Goal: Information Seeking & Learning: Learn about a topic

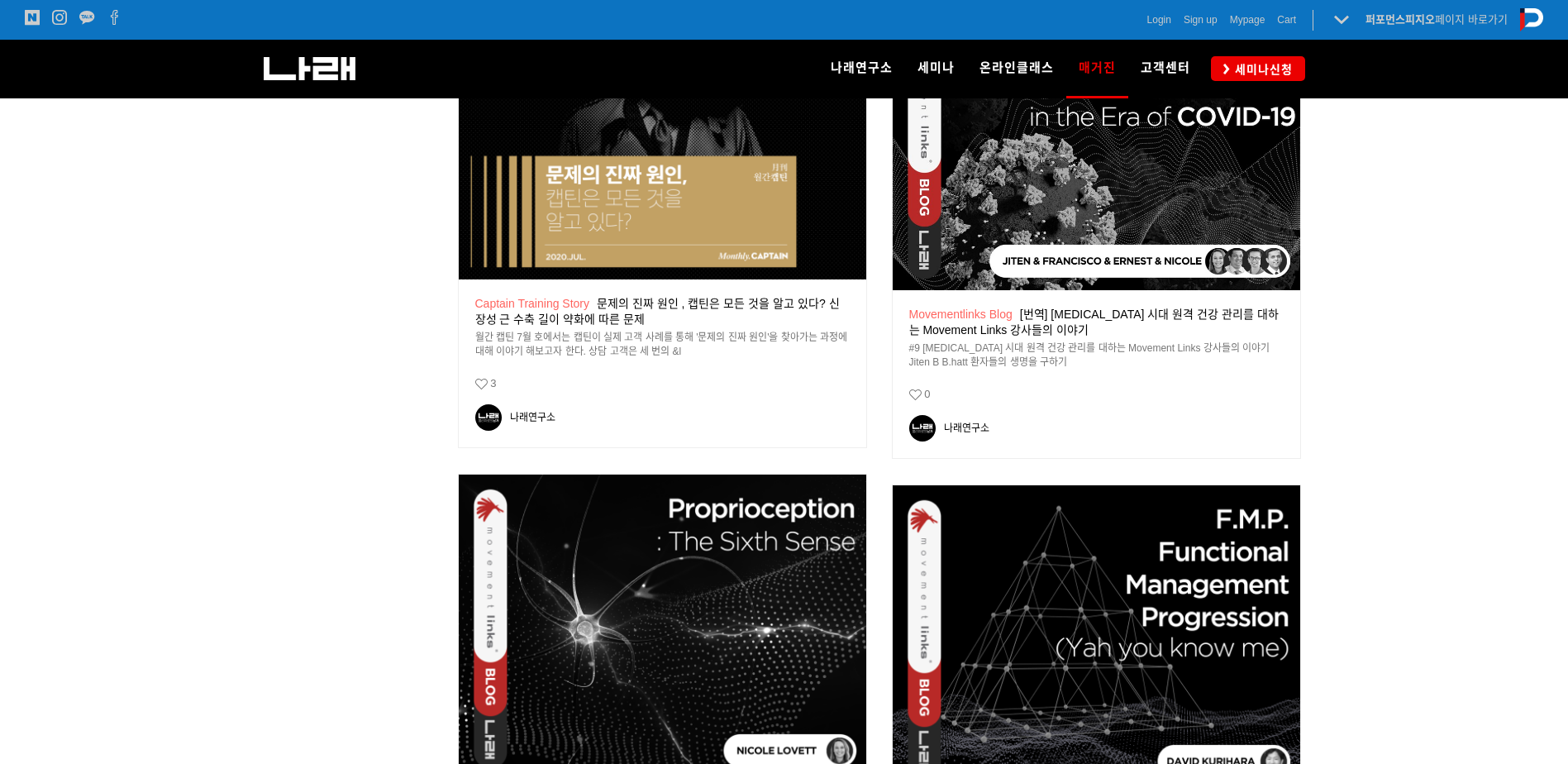
scroll to position [2231, 0]
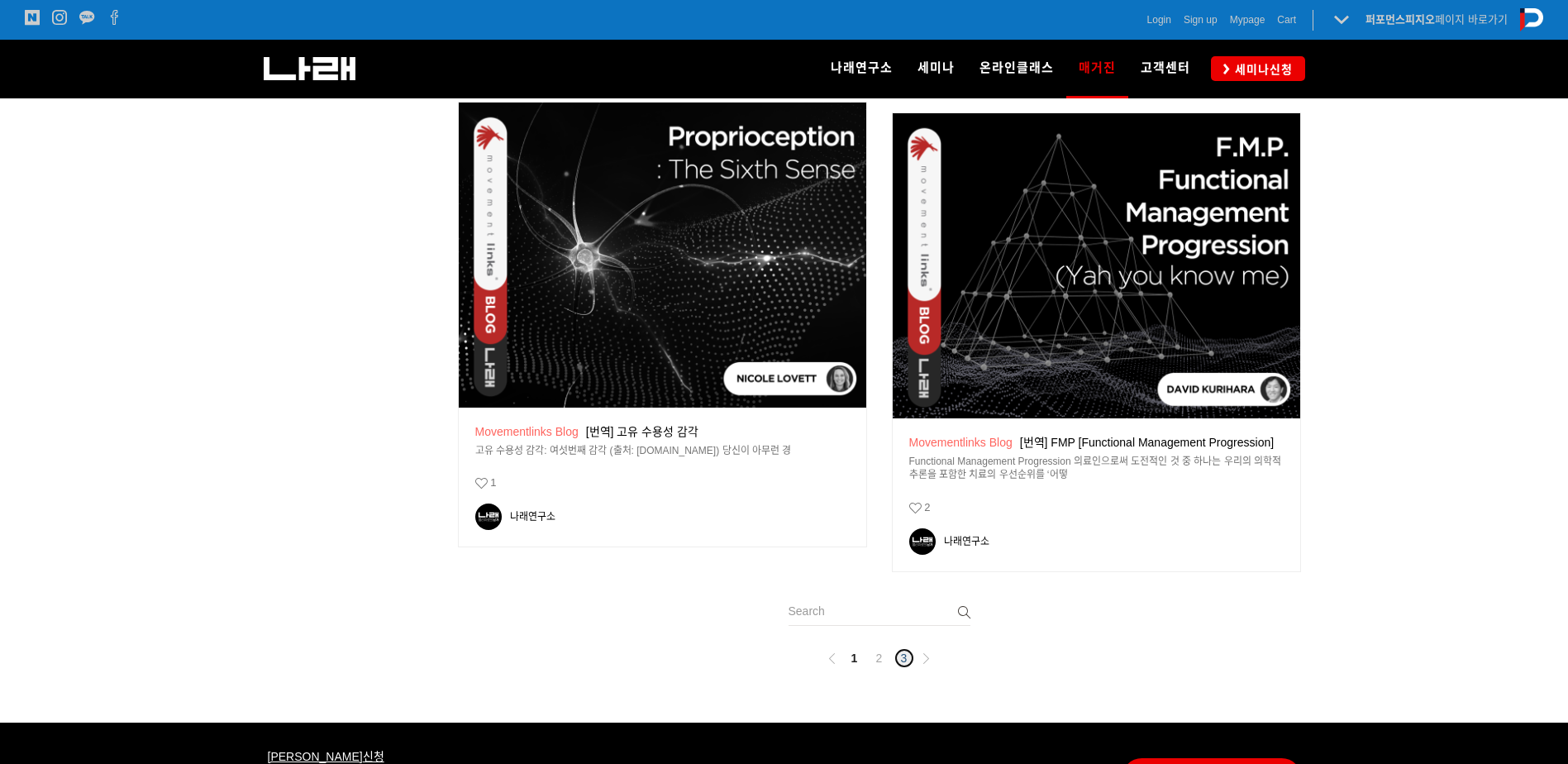
click at [907, 654] on link "3" at bounding box center [904, 658] width 20 height 20
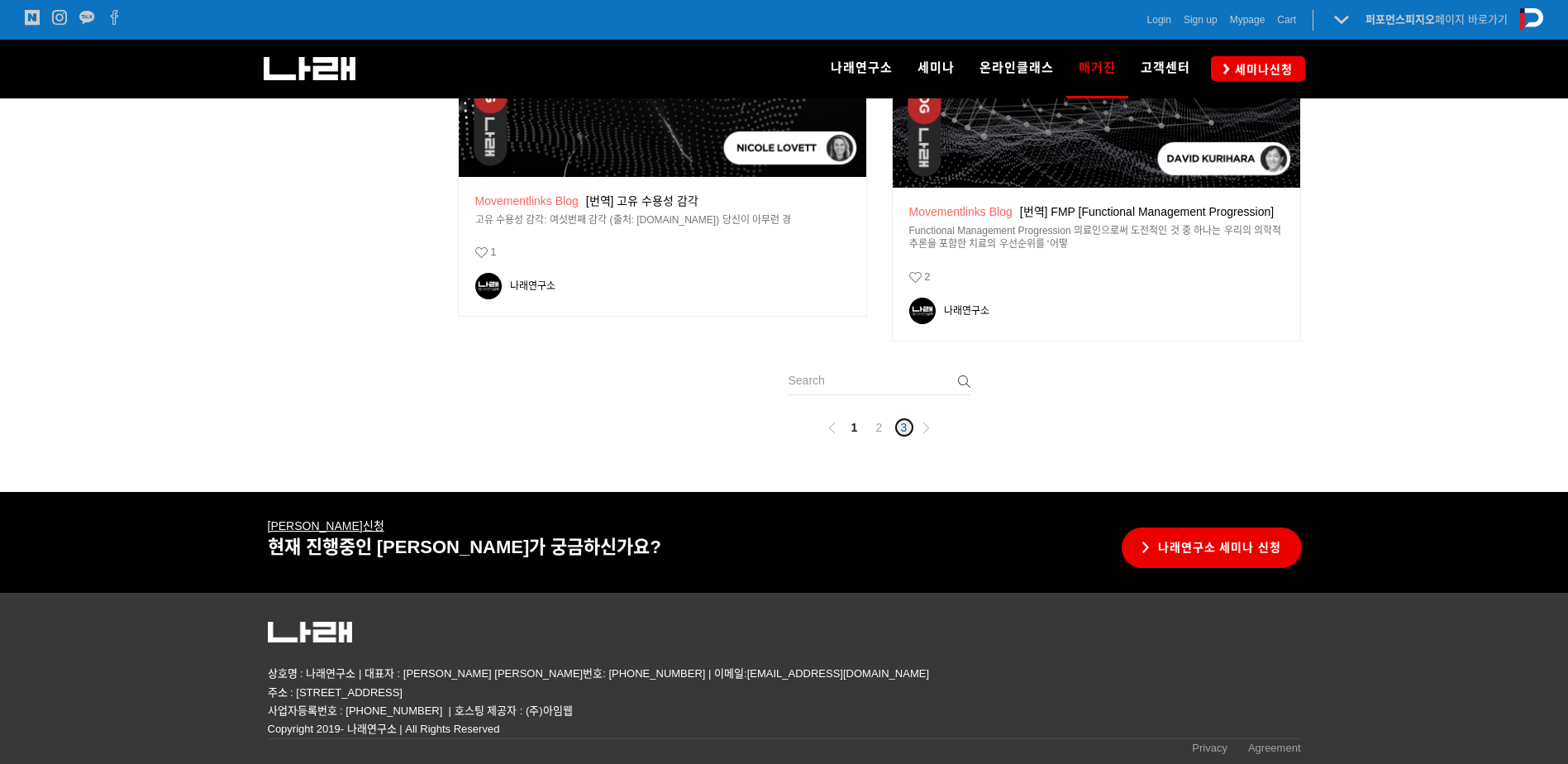
scroll to position [2463, 0]
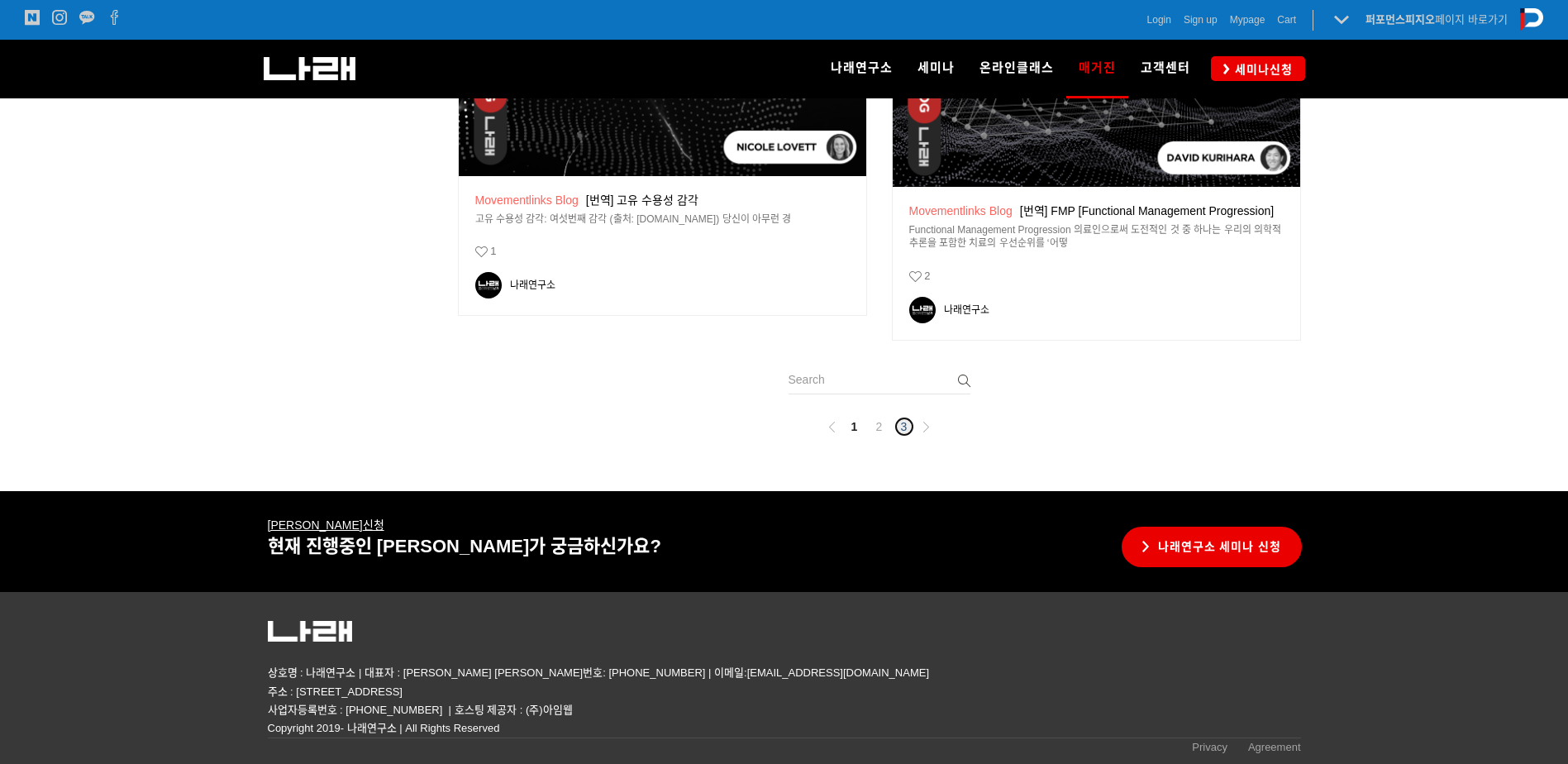
click at [902, 428] on link "3" at bounding box center [904, 427] width 20 height 20
click at [851, 428] on link "1" at bounding box center [854, 427] width 20 height 20
click at [833, 427] on icon at bounding box center [832, 427] width 11 height 11
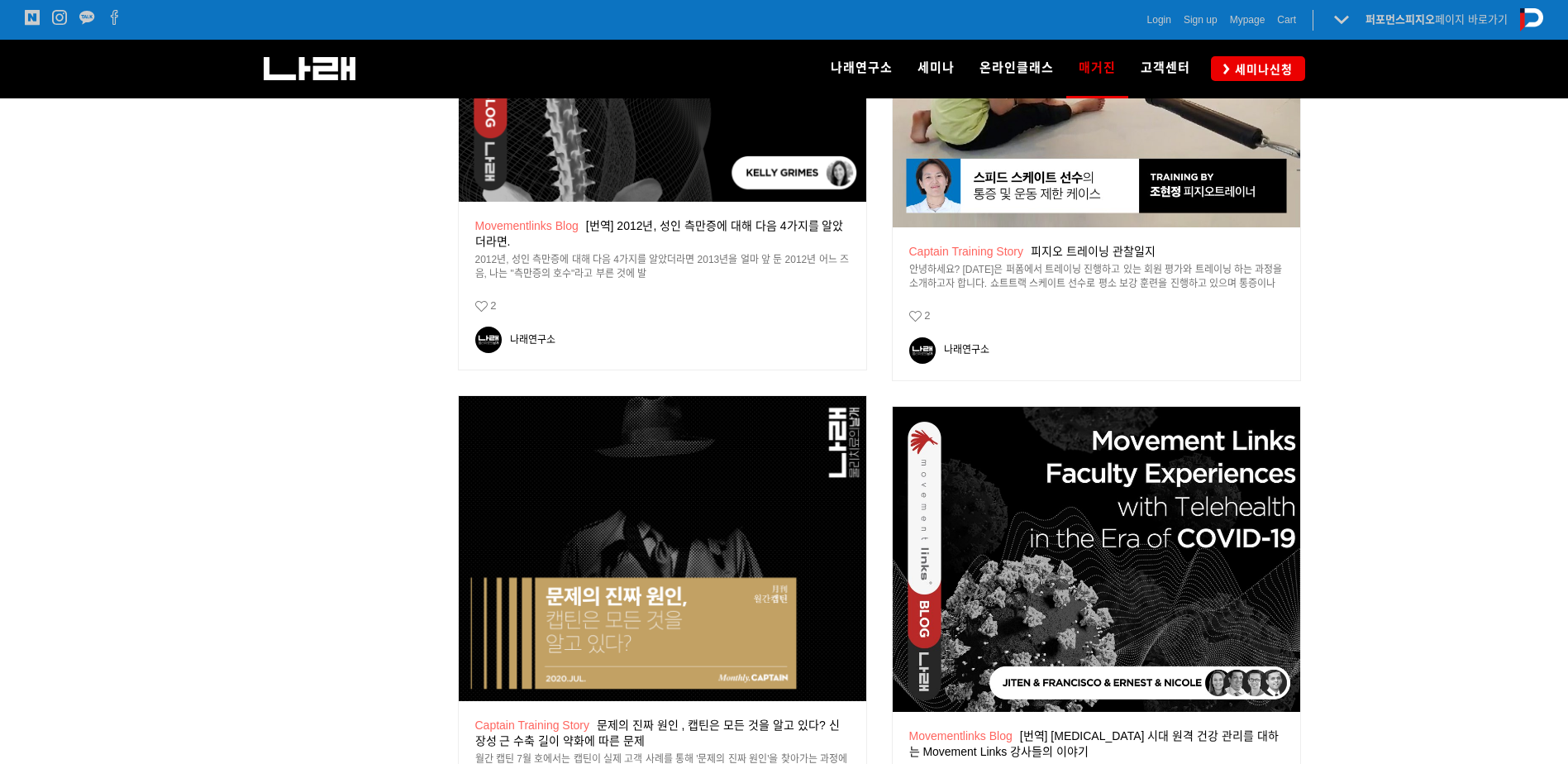
scroll to position [0, 0]
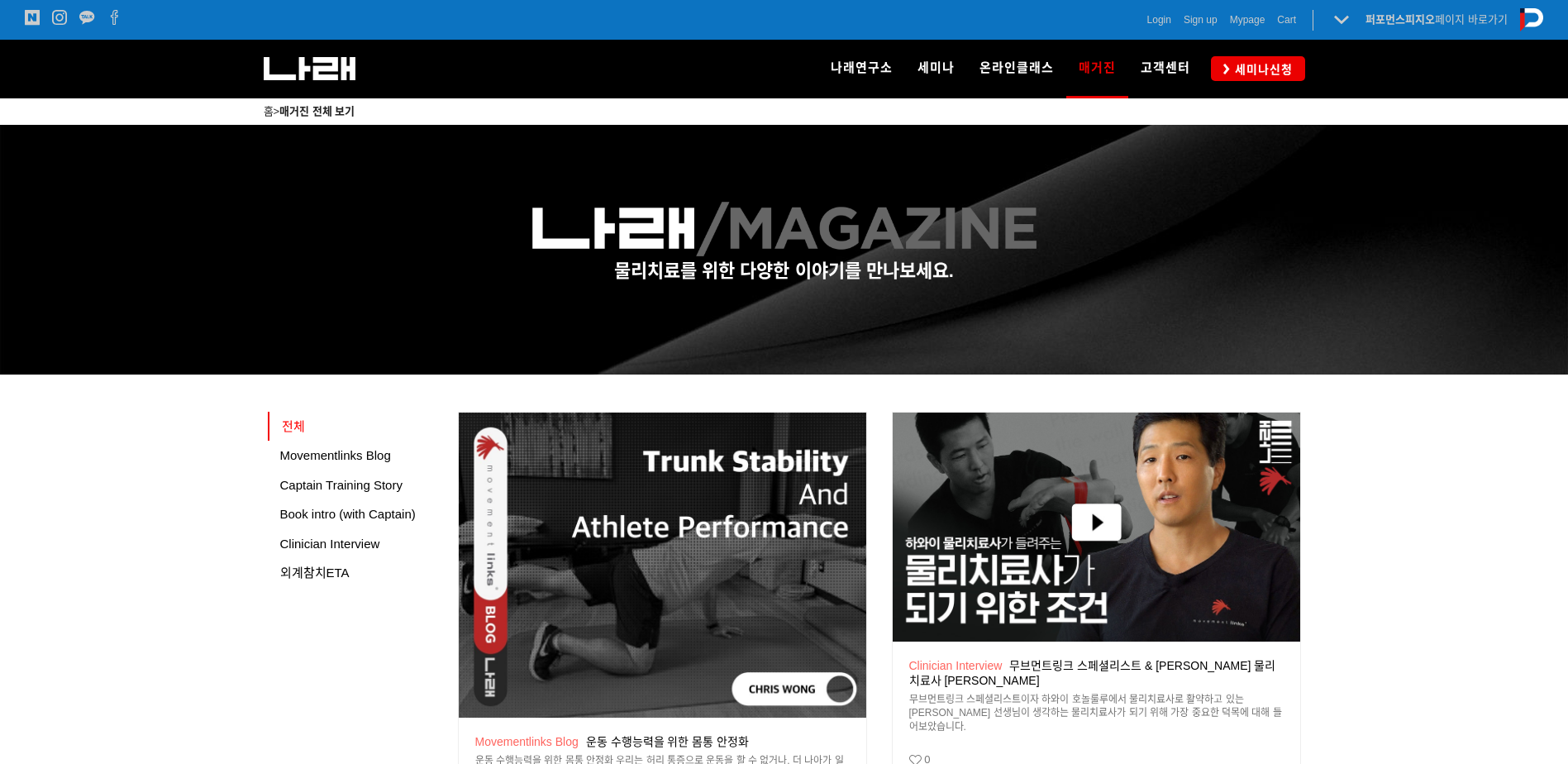
drag, startPoint x: 1274, startPoint y: 412, endPoint x: 1298, endPoint y: 162, distance: 251.1
click at [359, 487] on span "Captain Training Story" at bounding box center [341, 485] width 122 height 14
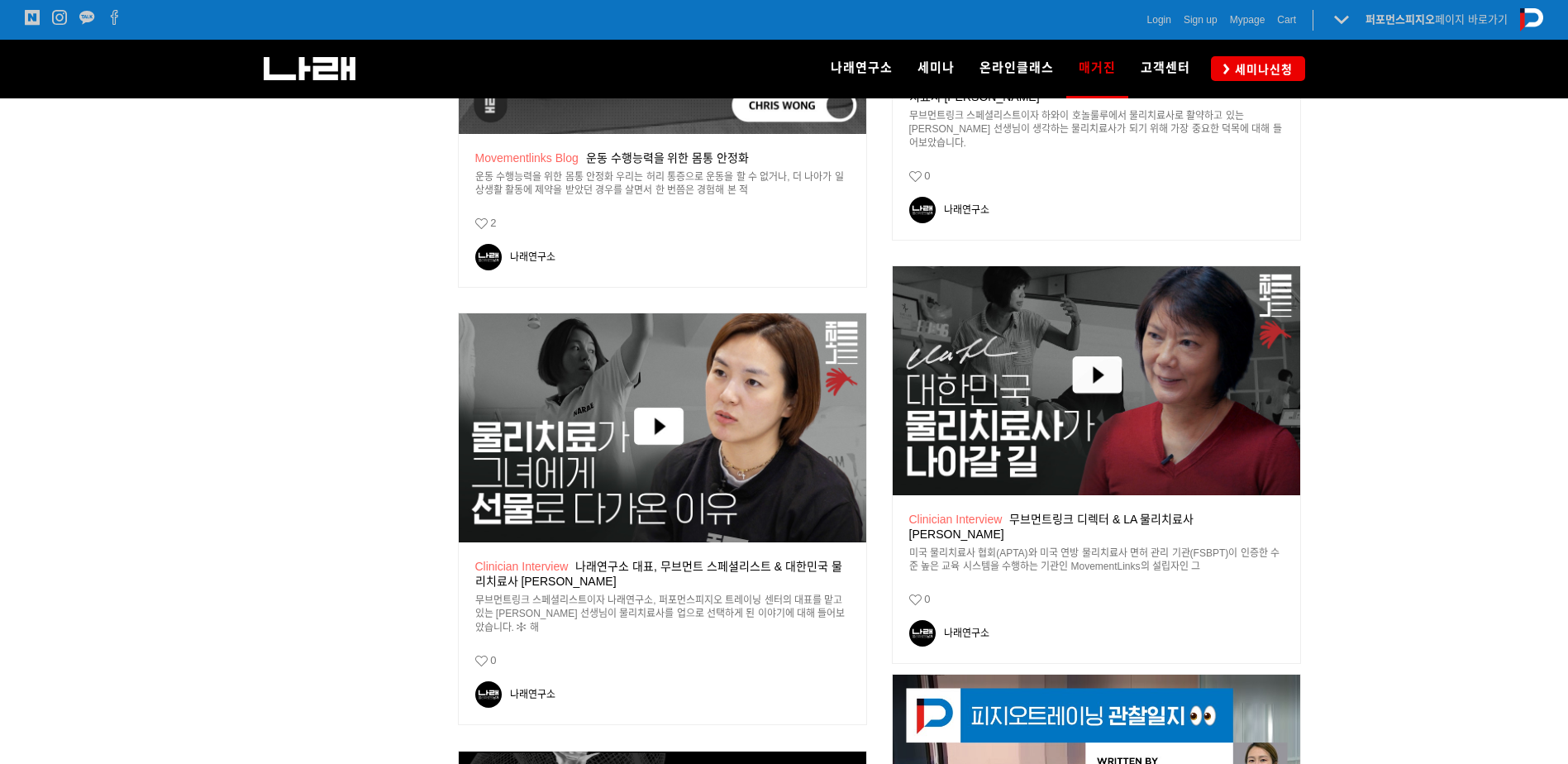
scroll to position [743, 0]
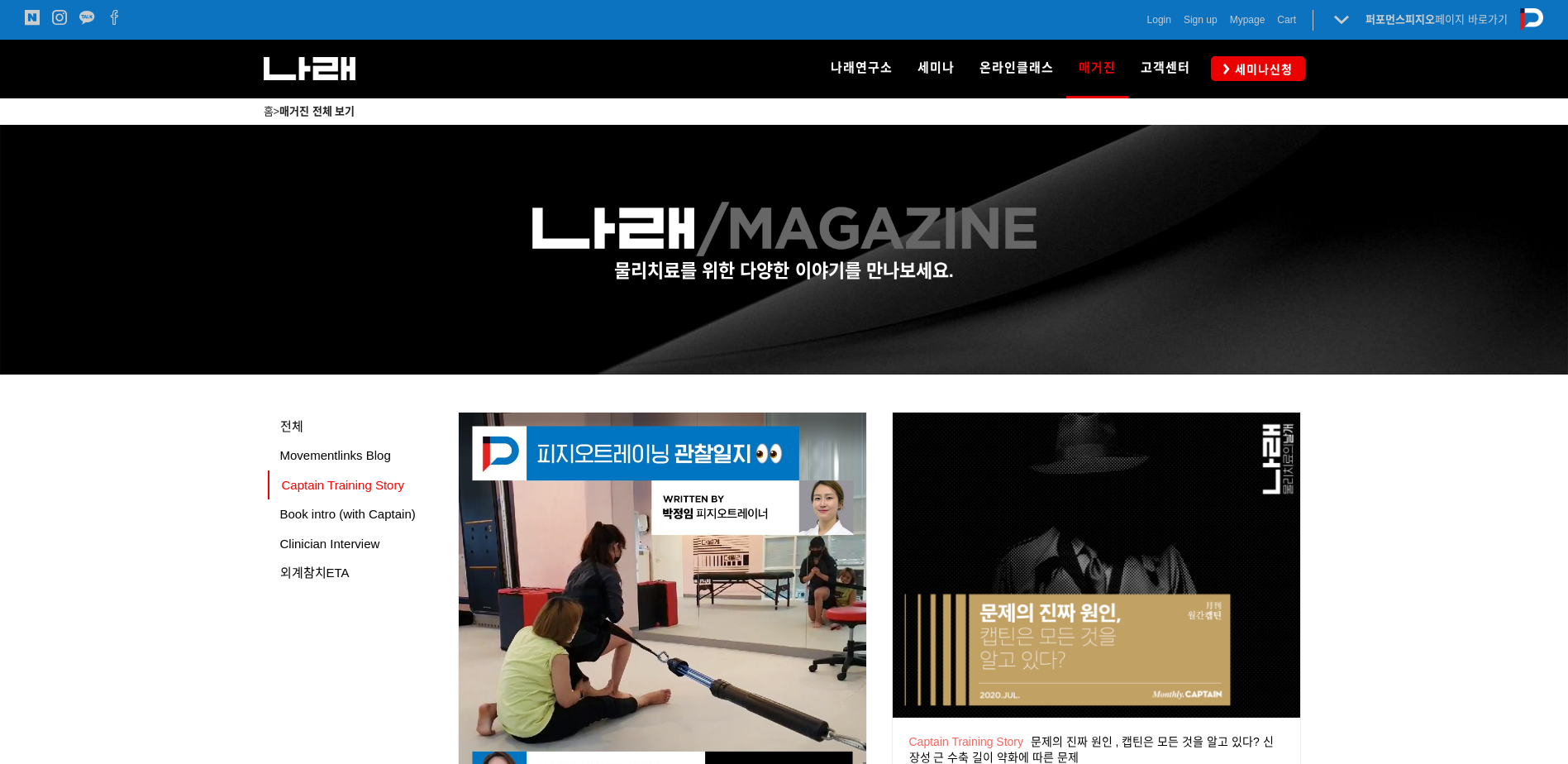
scroll to position [165, 0]
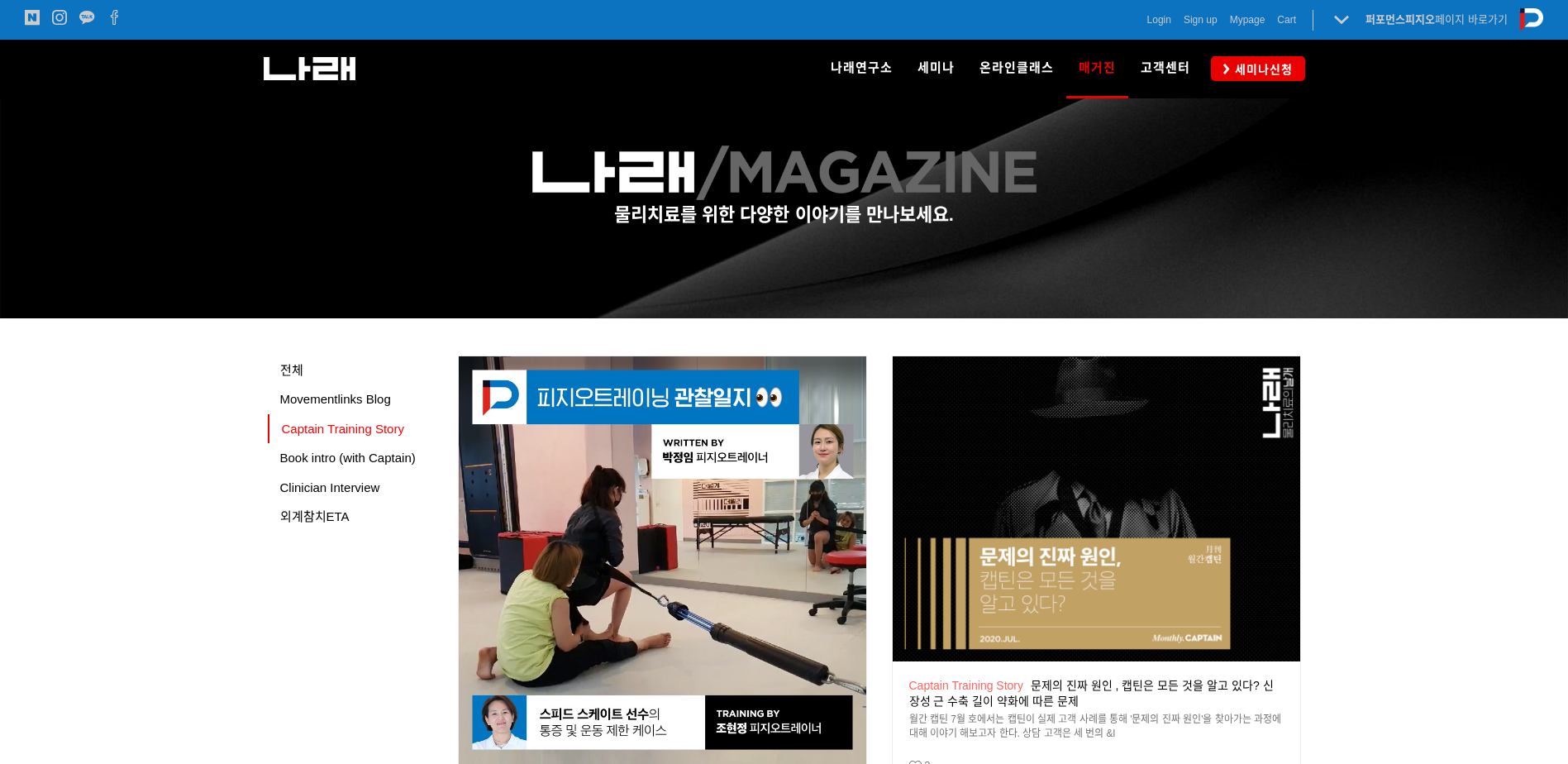
scroll to position [0, 0]
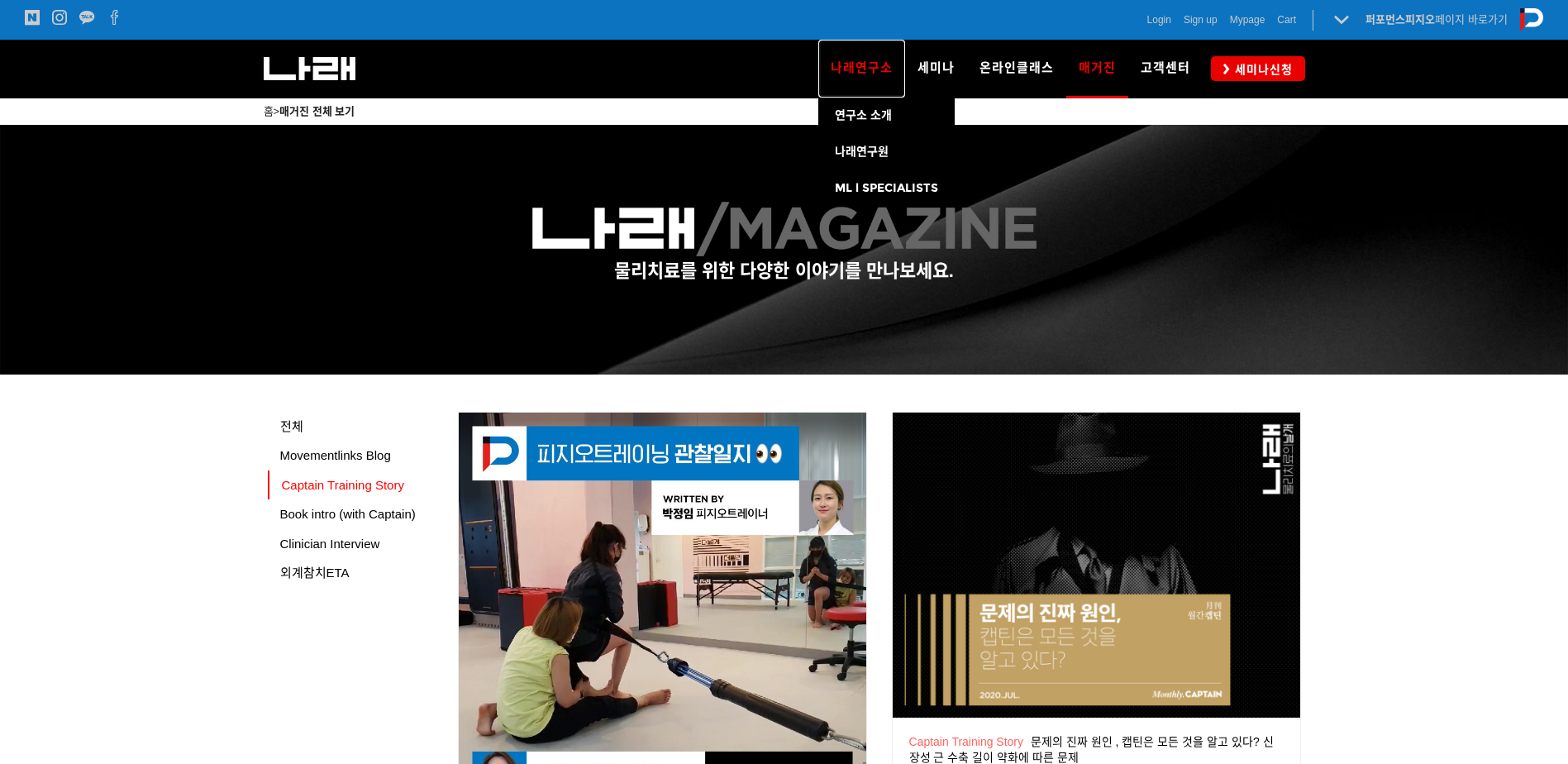
click at [867, 67] on span "나래연구소" at bounding box center [861, 68] width 62 height 15
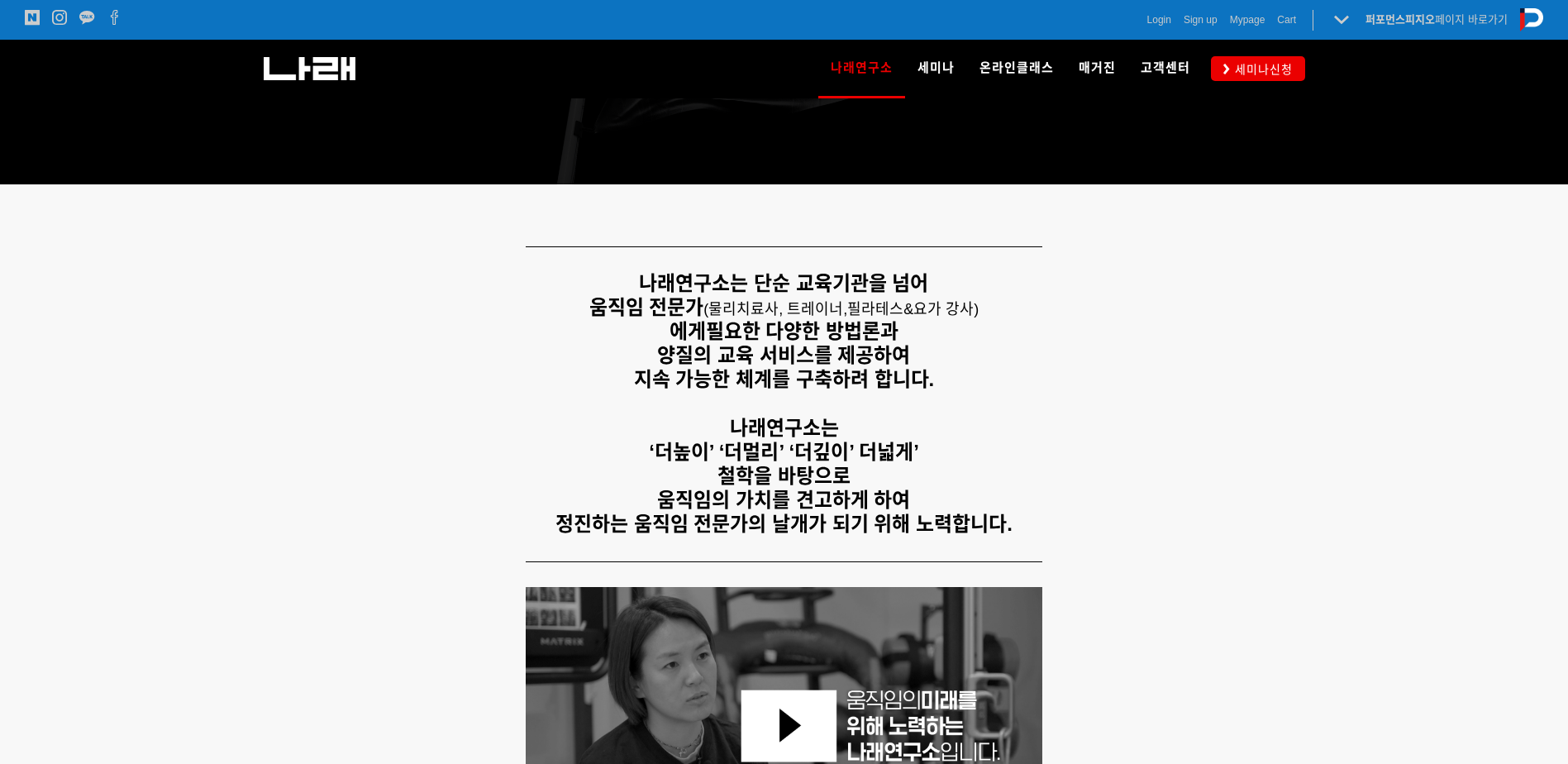
scroll to position [248, 0]
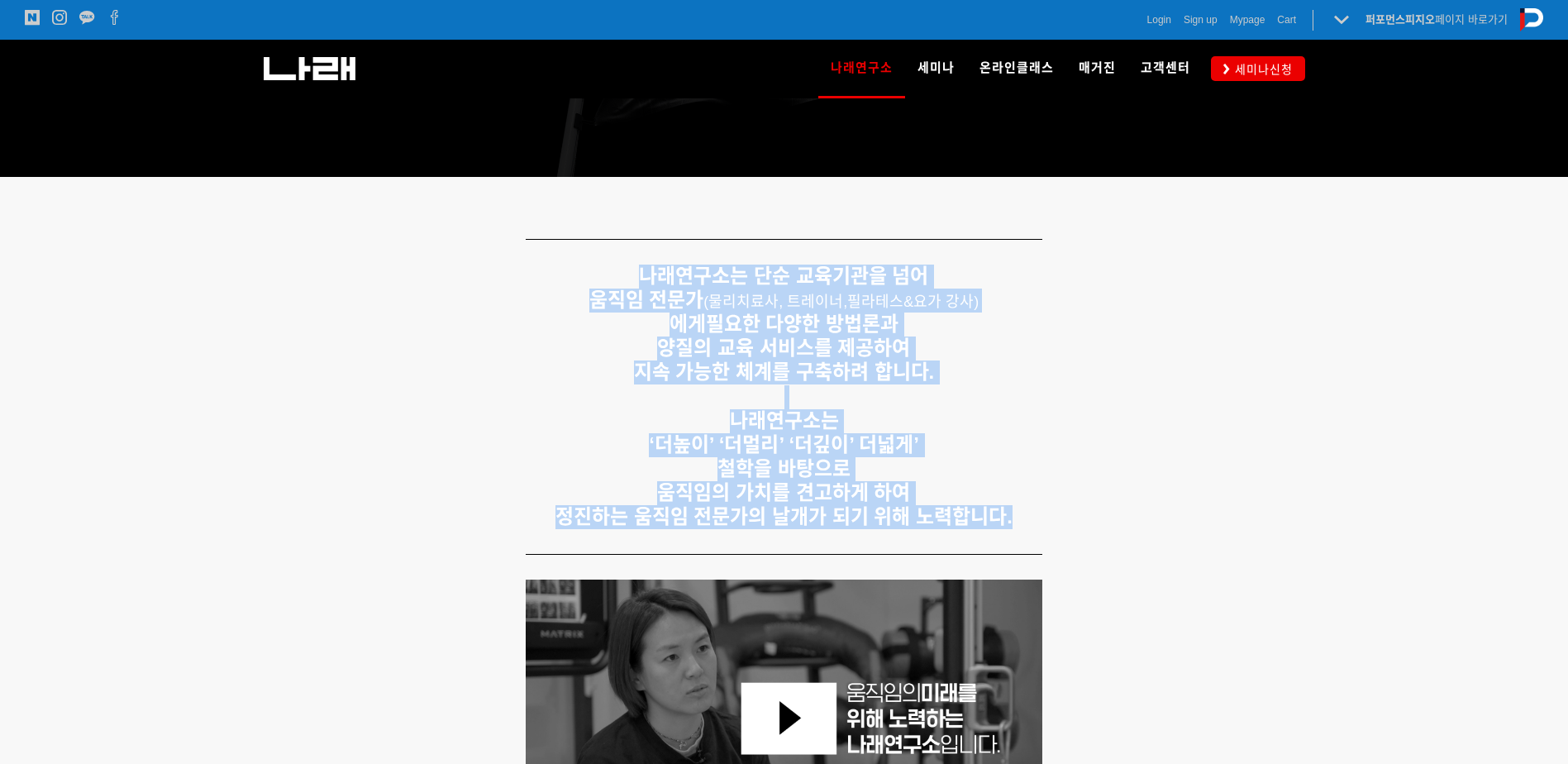
drag, startPoint x: 552, startPoint y: 246, endPoint x: 1000, endPoint y: 543, distance: 537.5
click at [856, 370] on strong "지속 가능한 체계를 구축하려 합니다." at bounding box center [784, 371] width 300 height 22
click at [947, 377] on p "지속 가능한 체계를 구축하려 합니다." at bounding box center [784, 372] width 1033 height 24
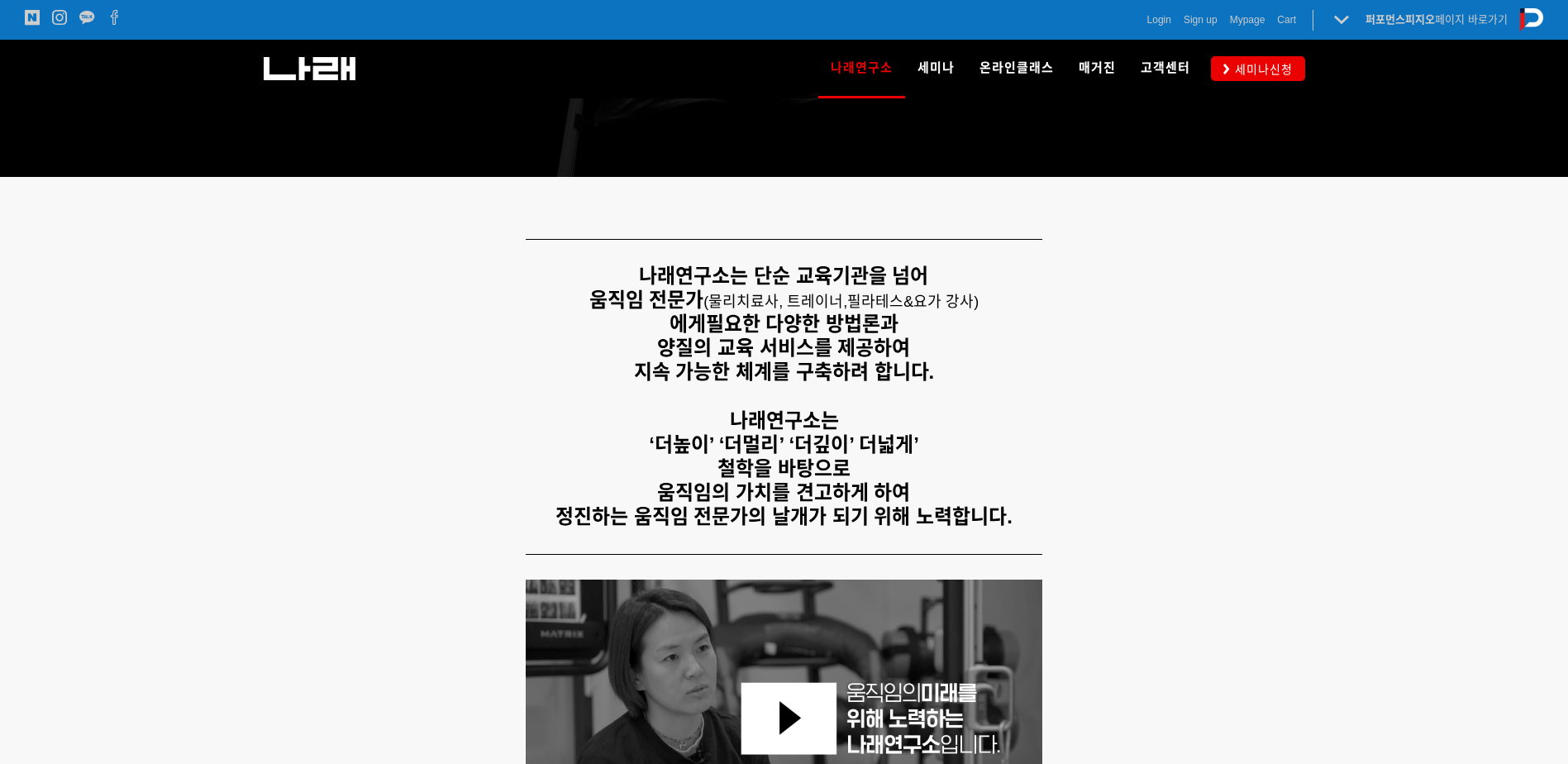
click at [859, 442] on strong "‘더높이’ ‘더멀리’ ‘더깊이’ 더넓게’" at bounding box center [784, 444] width 270 height 22
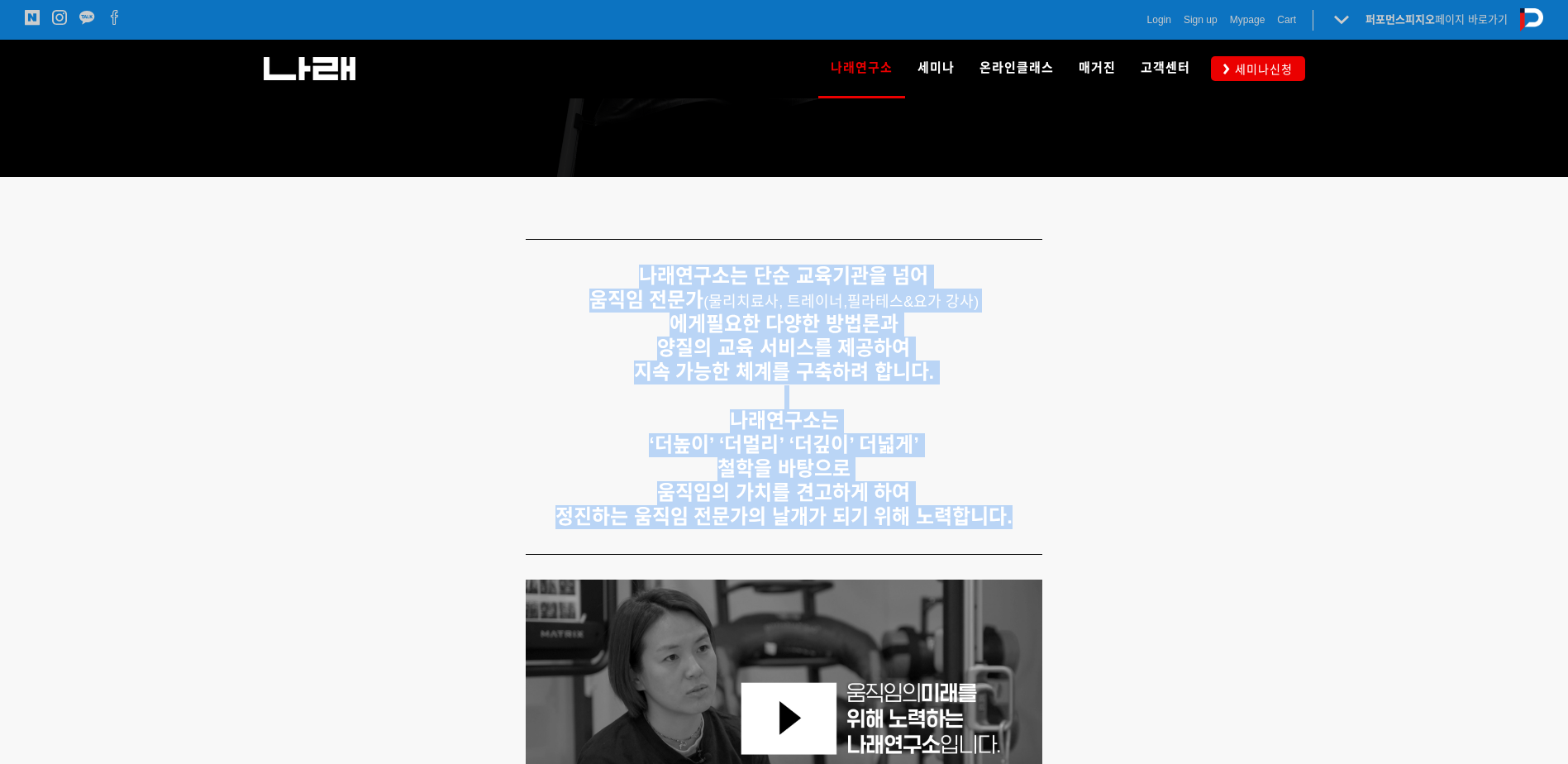
drag, startPoint x: 1011, startPoint y: 538, endPoint x: 588, endPoint y: 270, distance: 500.8
click at [590, 270] on div "나래연구소는 단순 교육기관을 넘어 움직임 전문가 ( 물리치료사, 트레이너, 필라테스&요가 강사) 에게 필요한 다양한 방법론과 양질의 교육 서비…" at bounding box center [784, 396] width 1058 height 289
drag, startPoint x: 588, startPoint y: 270, endPoint x: 572, endPoint y: 427, distance: 157.8
click at [572, 427] on p "나래연구소는" at bounding box center [784, 420] width 1033 height 24
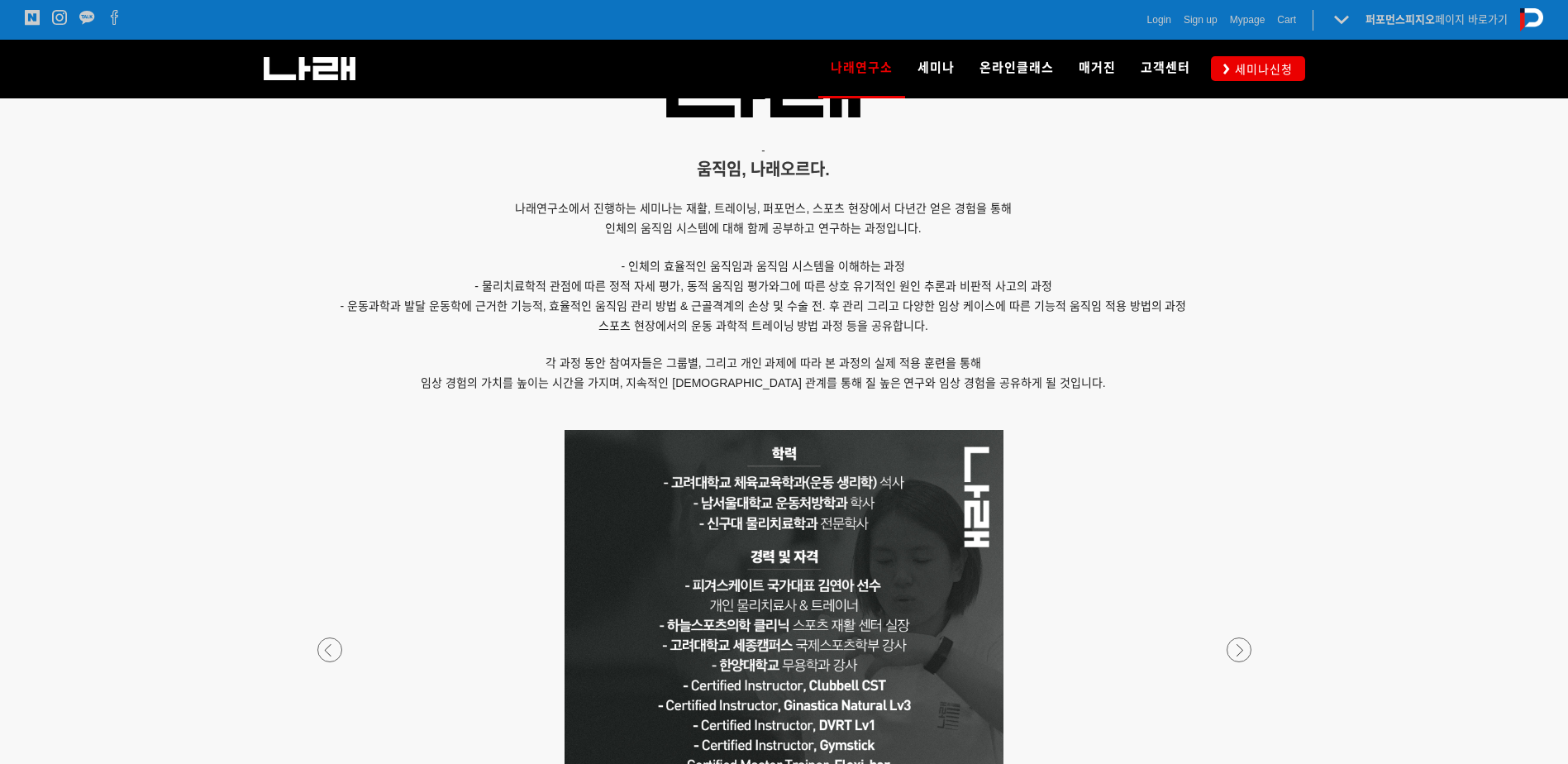
scroll to position [1405, 0]
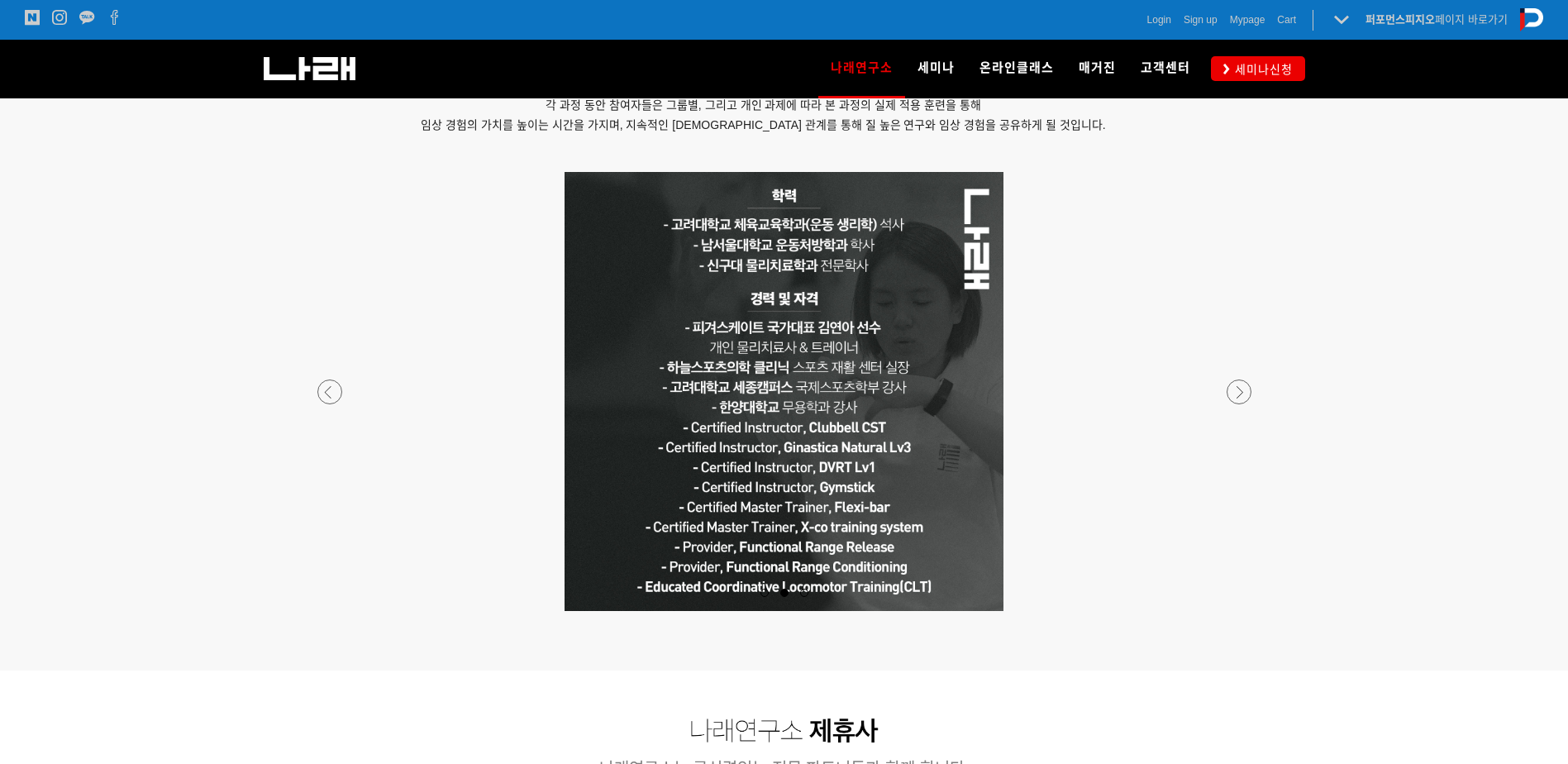
click at [510, 294] on p at bounding box center [784, 392] width 975 height 439
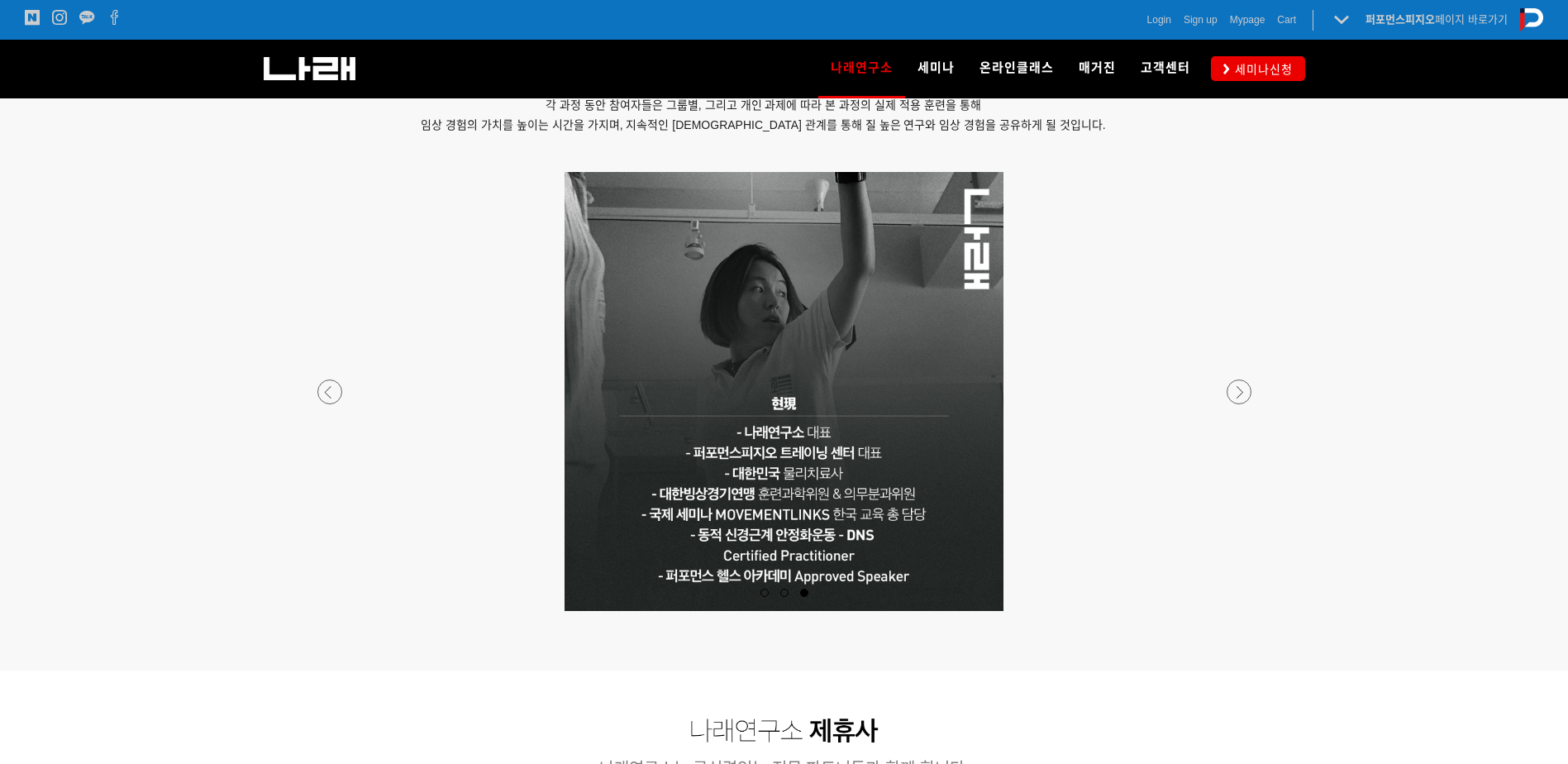
click at [329, 610] on div at bounding box center [784, 610] width 975 height 0
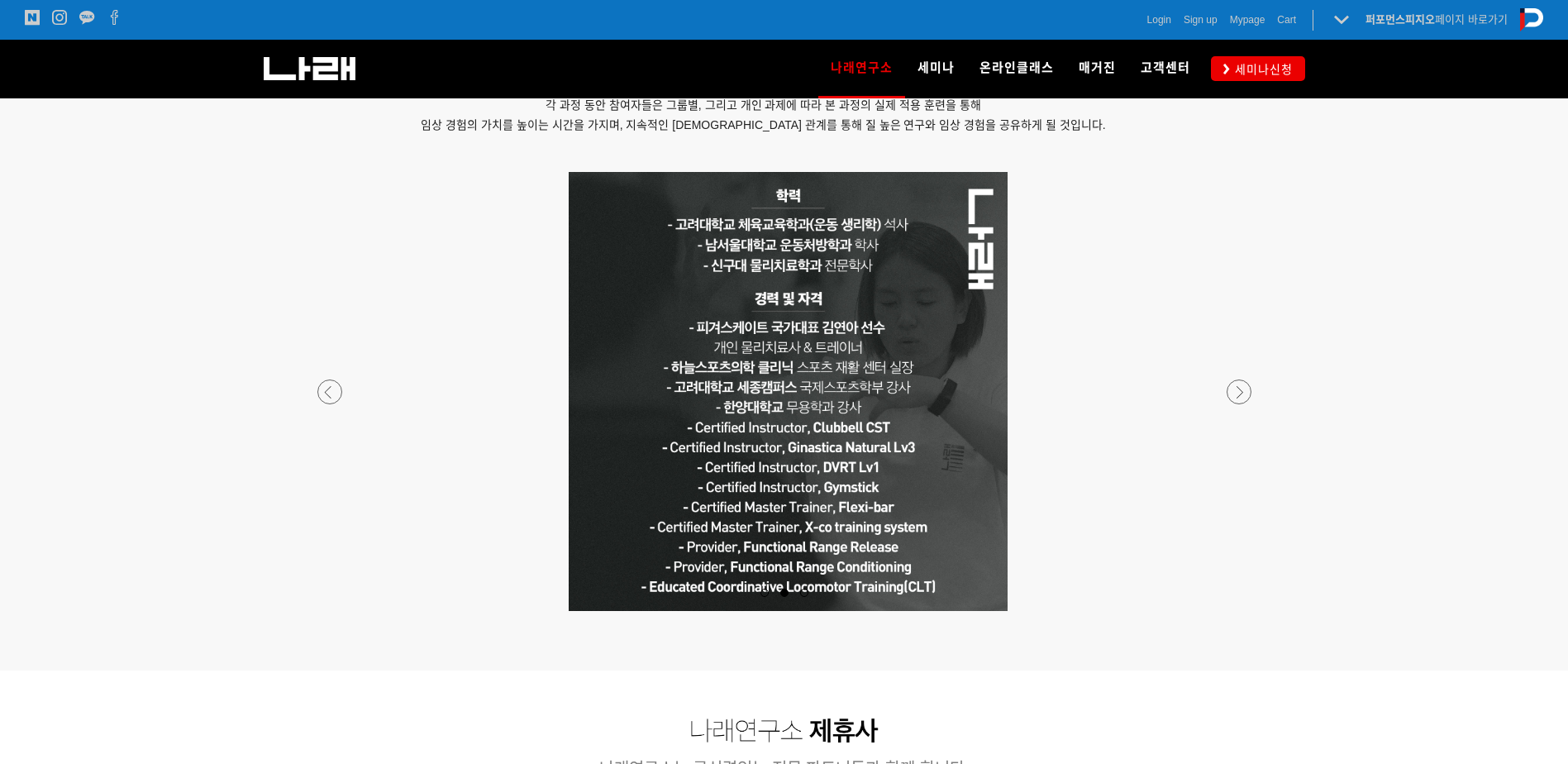
click at [341, 299] on p at bounding box center [788, 392] width 975 height 439
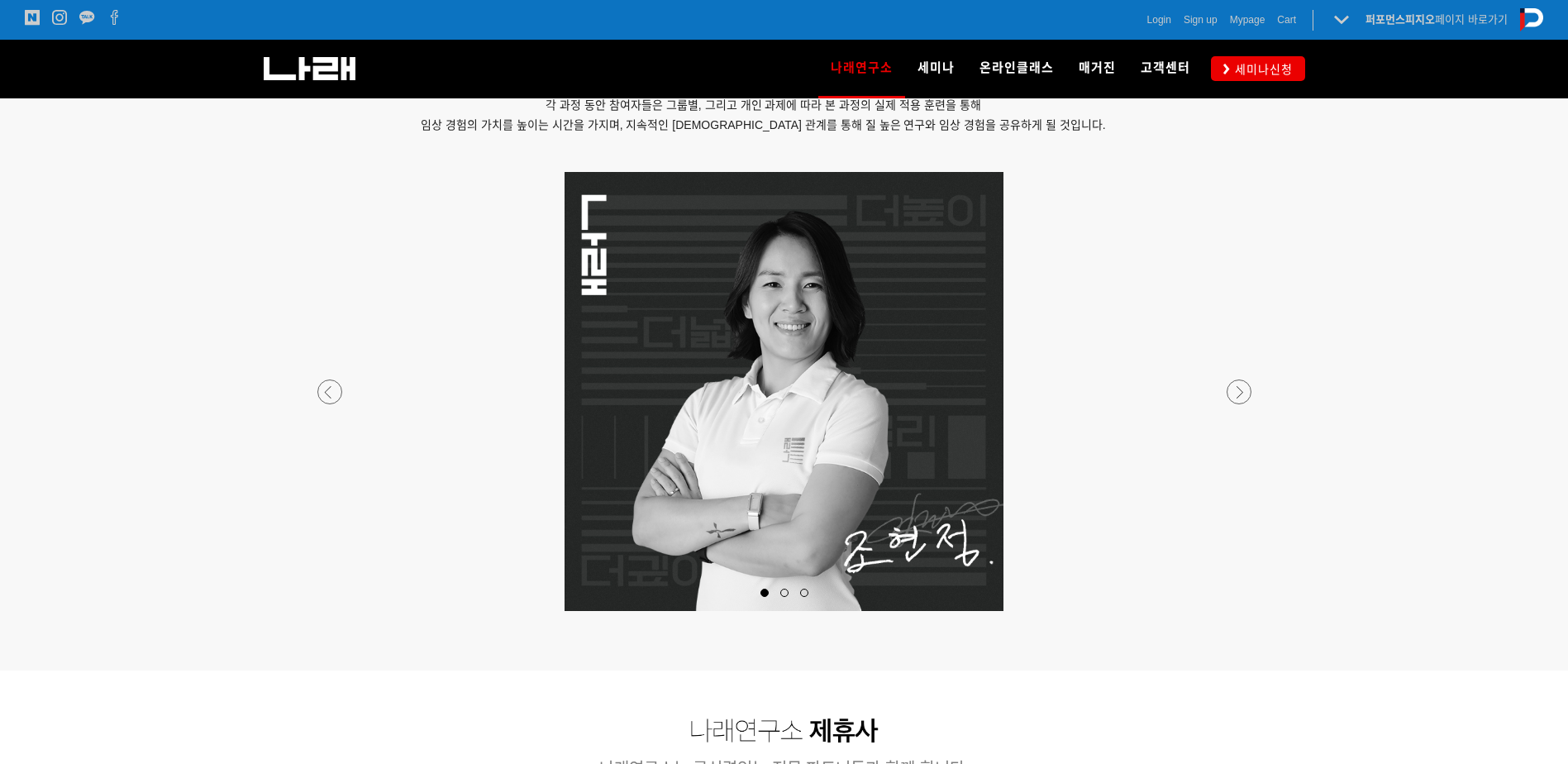
click at [329, 610] on div at bounding box center [784, 610] width 975 height 0
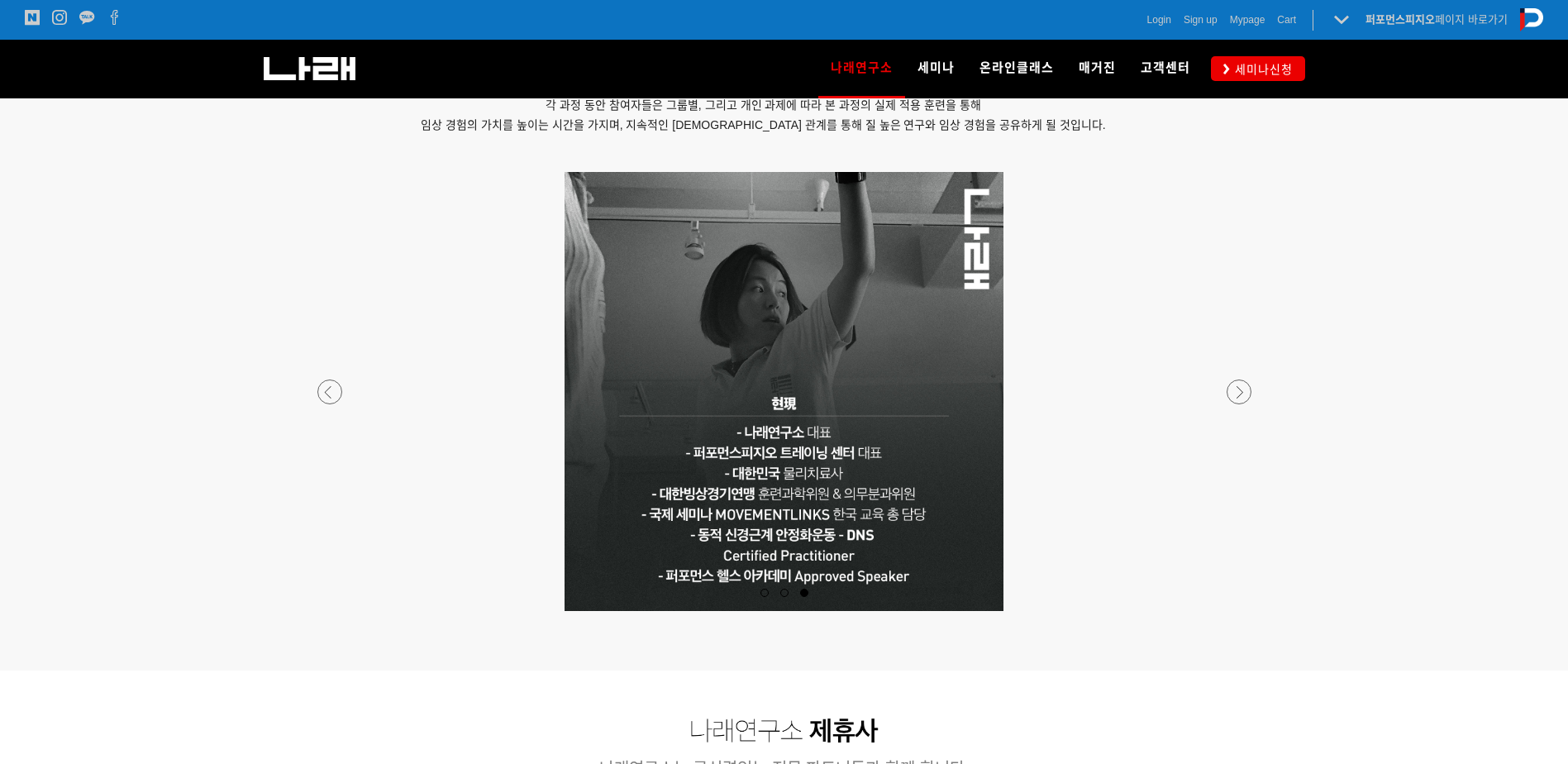
click at [1214, 403] on p at bounding box center [784, 392] width 975 height 439
click at [1241, 610] on div at bounding box center [784, 610] width 975 height 0
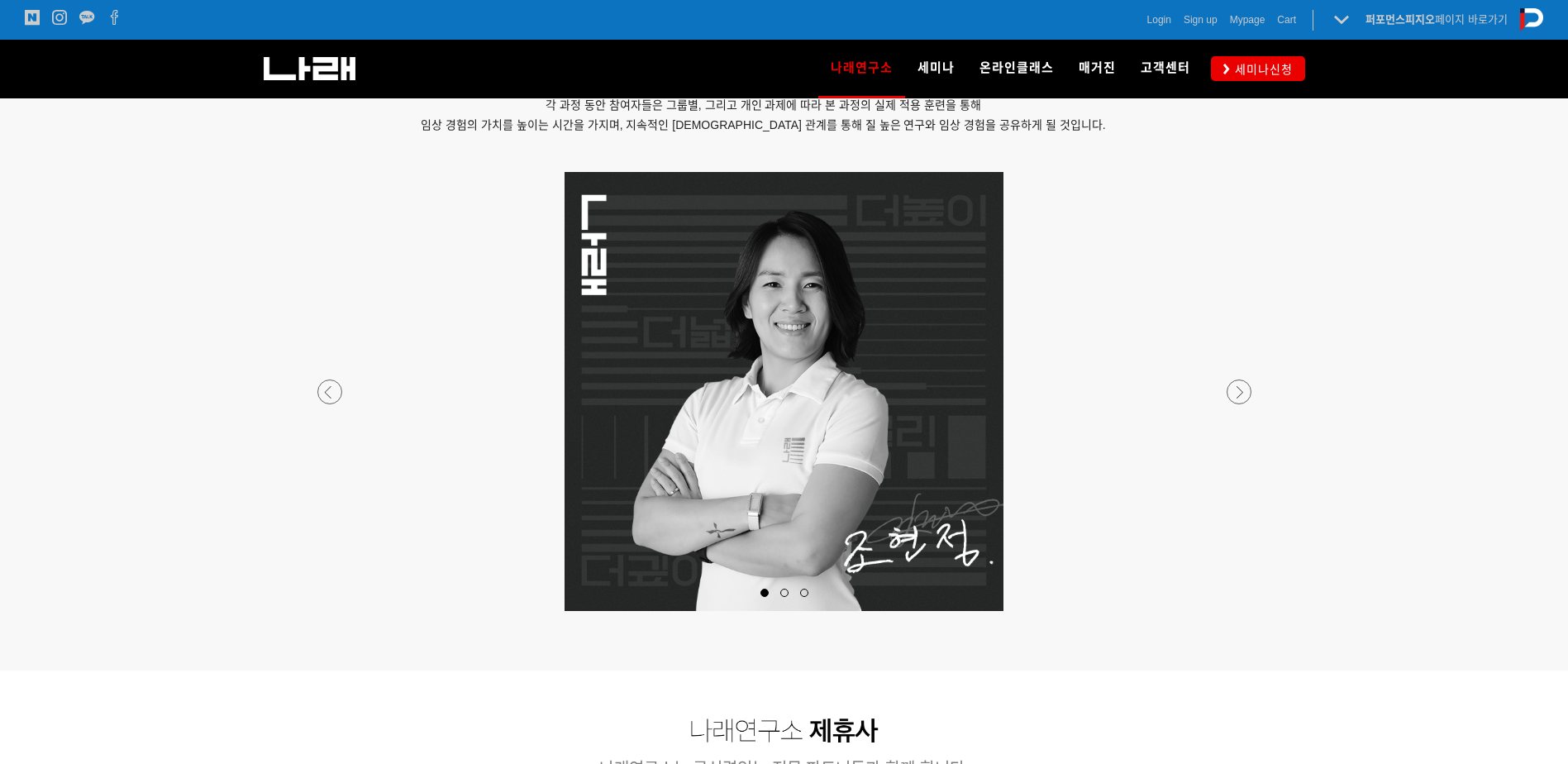
click at [1249, 610] on div at bounding box center [784, 610] width 975 height 0
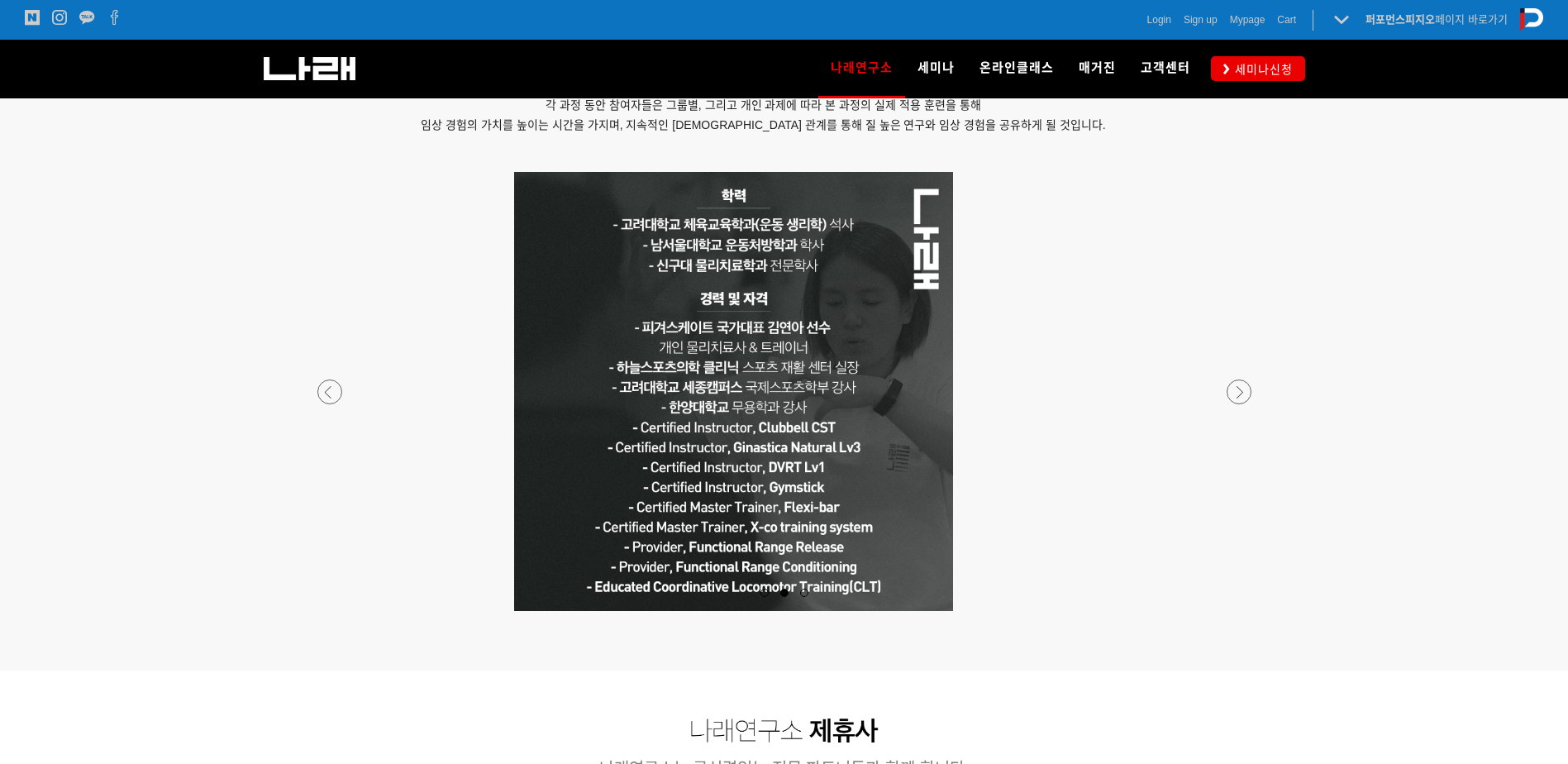
drag, startPoint x: 1226, startPoint y: 278, endPoint x: 1176, endPoint y: 261, distance: 52.8
click at [1176, 261] on p at bounding box center [734, 392] width 975 height 439
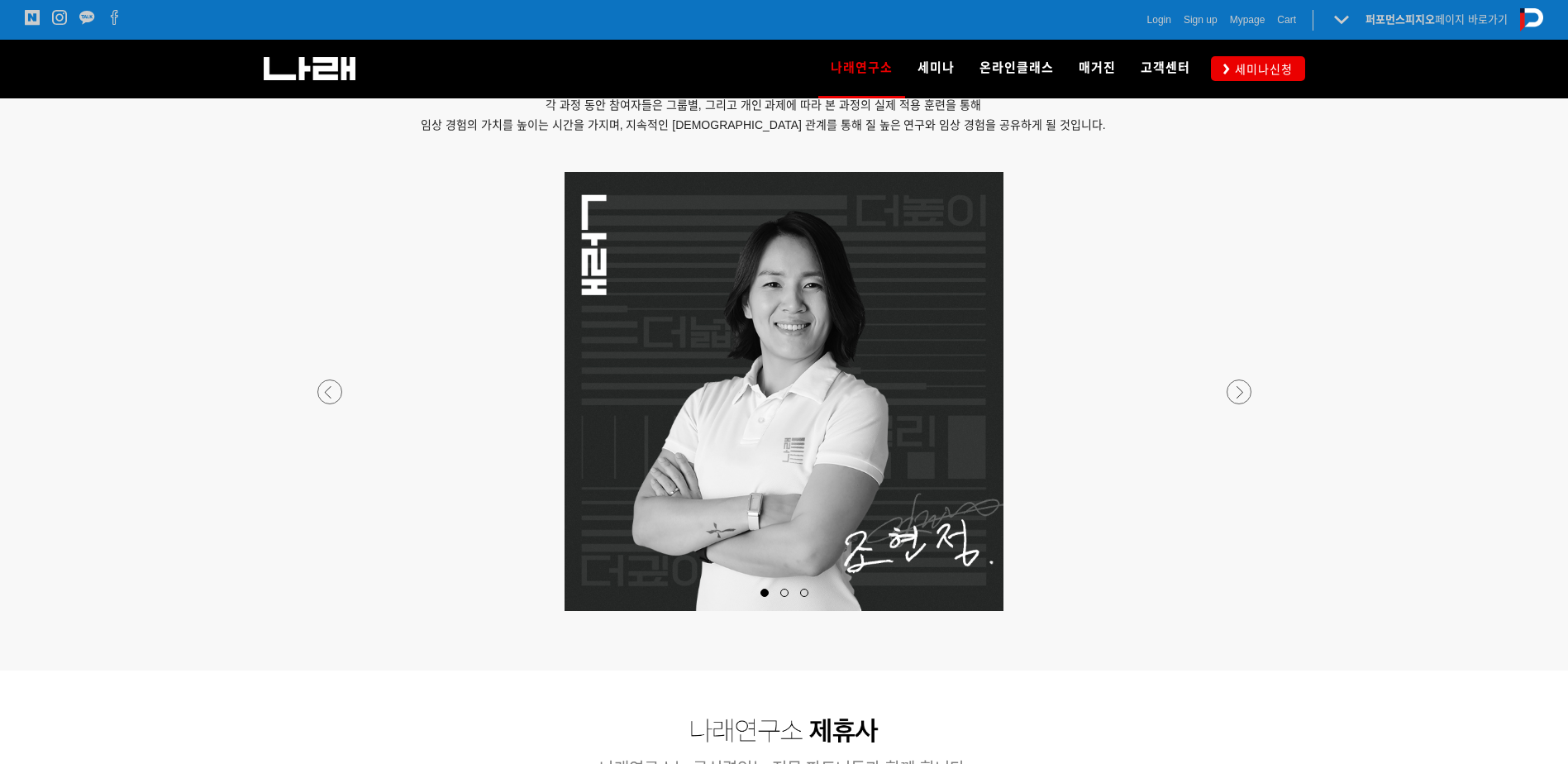
drag, startPoint x: 1241, startPoint y: 389, endPoint x: 1312, endPoint y: 285, distance: 125.9
click at [1320, 287] on div at bounding box center [784, 421] width 1568 height 498
click at [333, 610] on div at bounding box center [784, 610] width 975 height 0
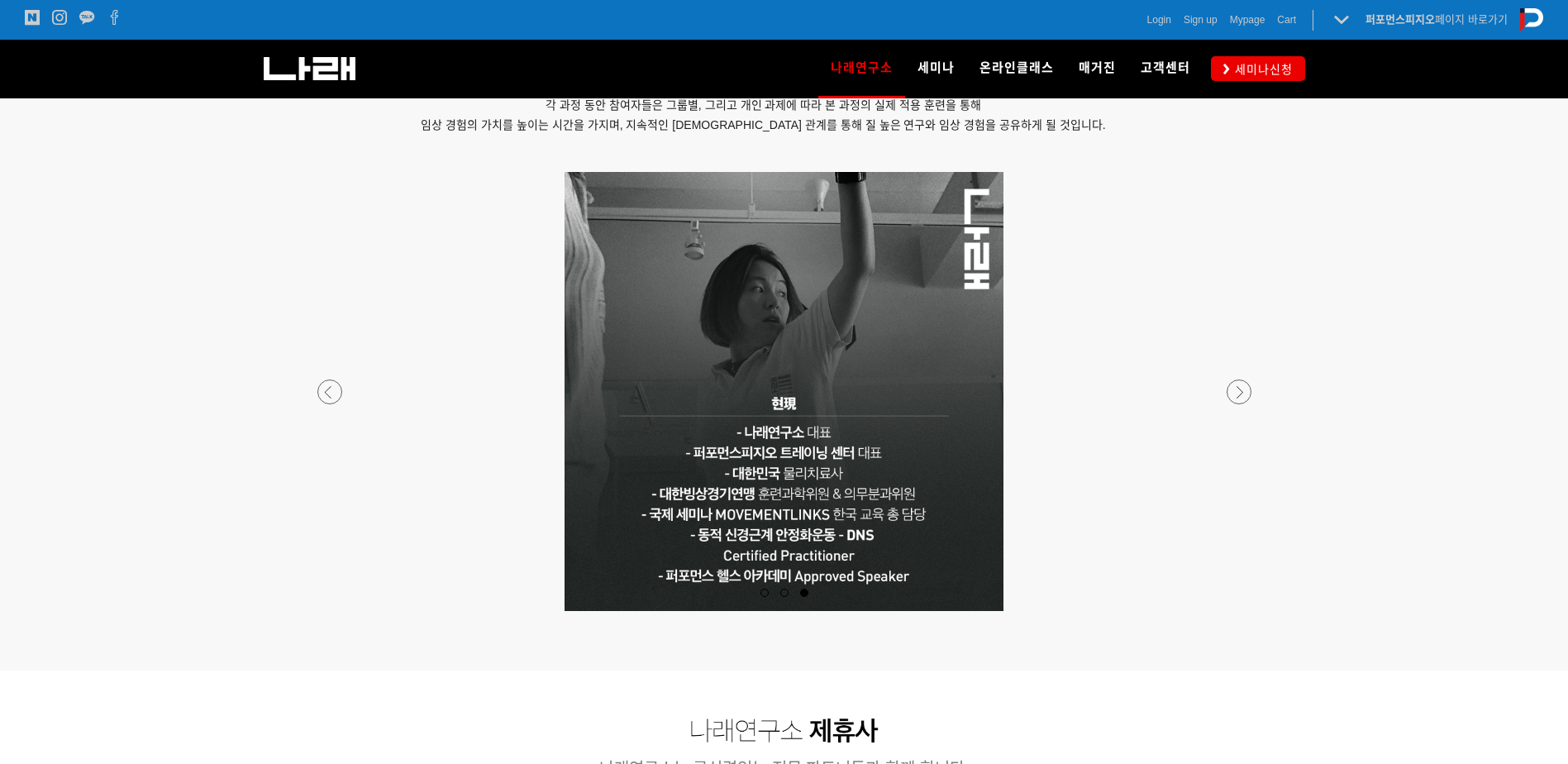
click at [1216, 391] on p at bounding box center [784, 392] width 975 height 439
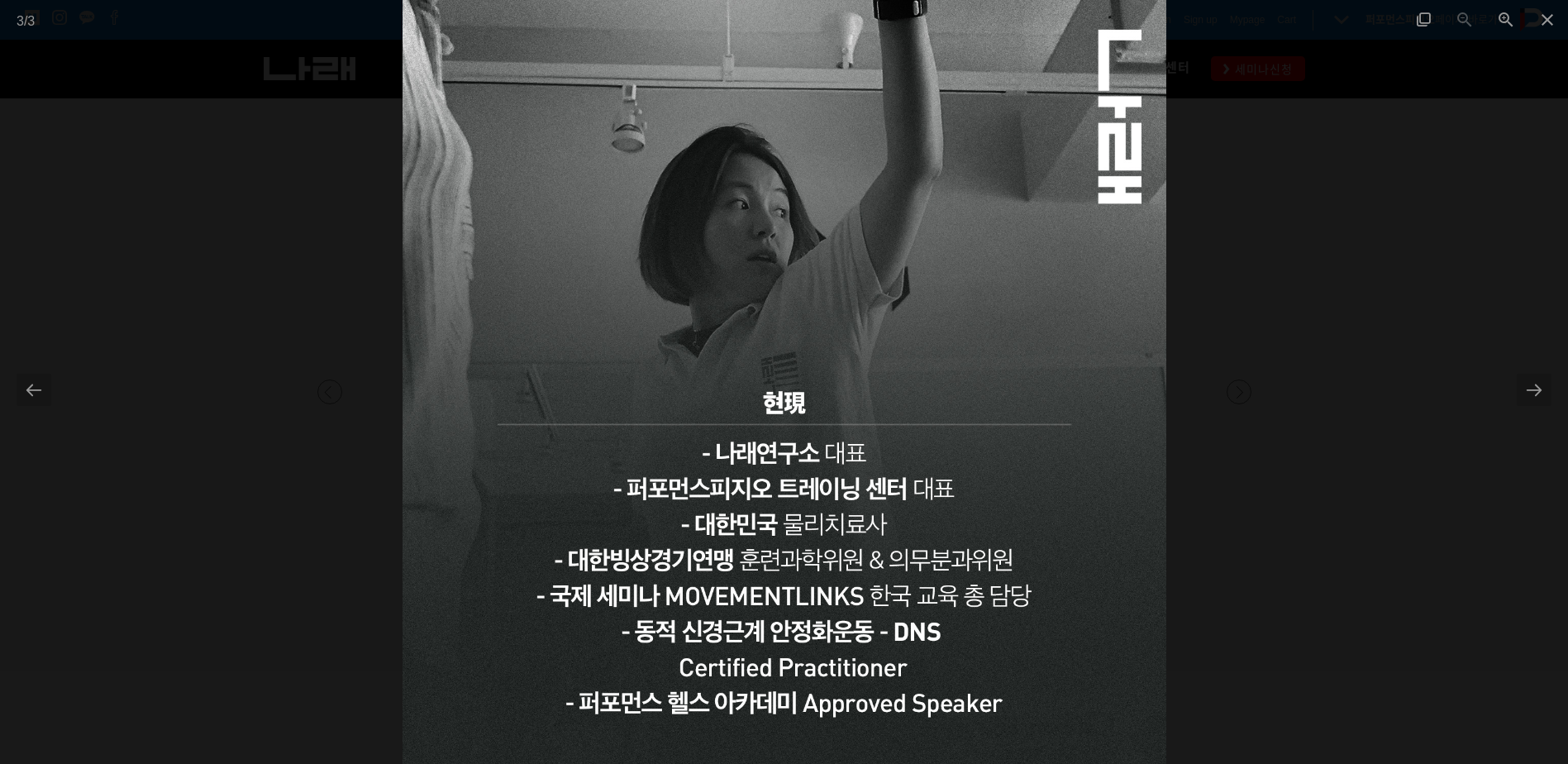
click at [1315, 350] on div at bounding box center [784, 382] width 1568 height 764
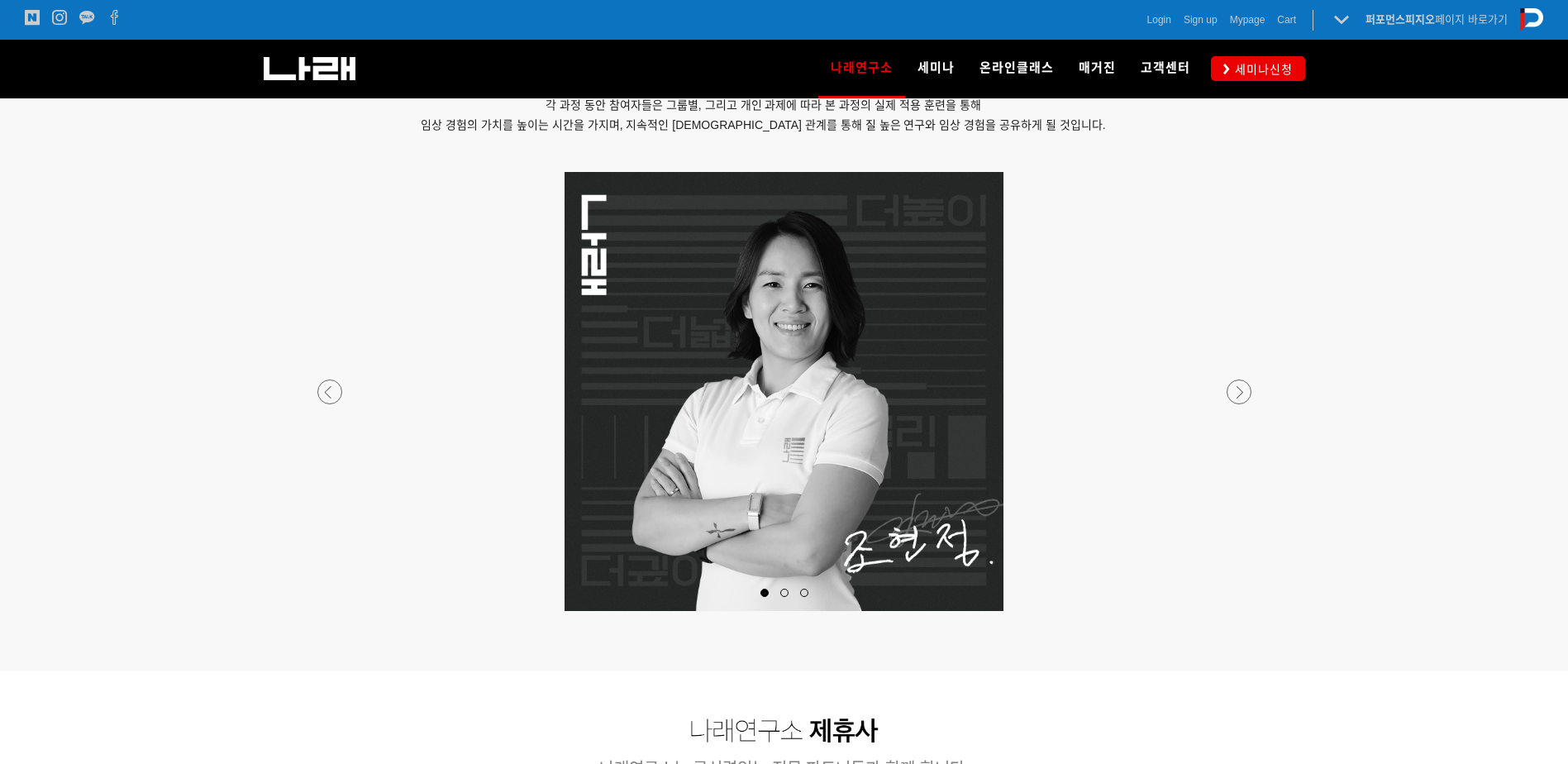
click at [1247, 610] on div at bounding box center [784, 610] width 975 height 0
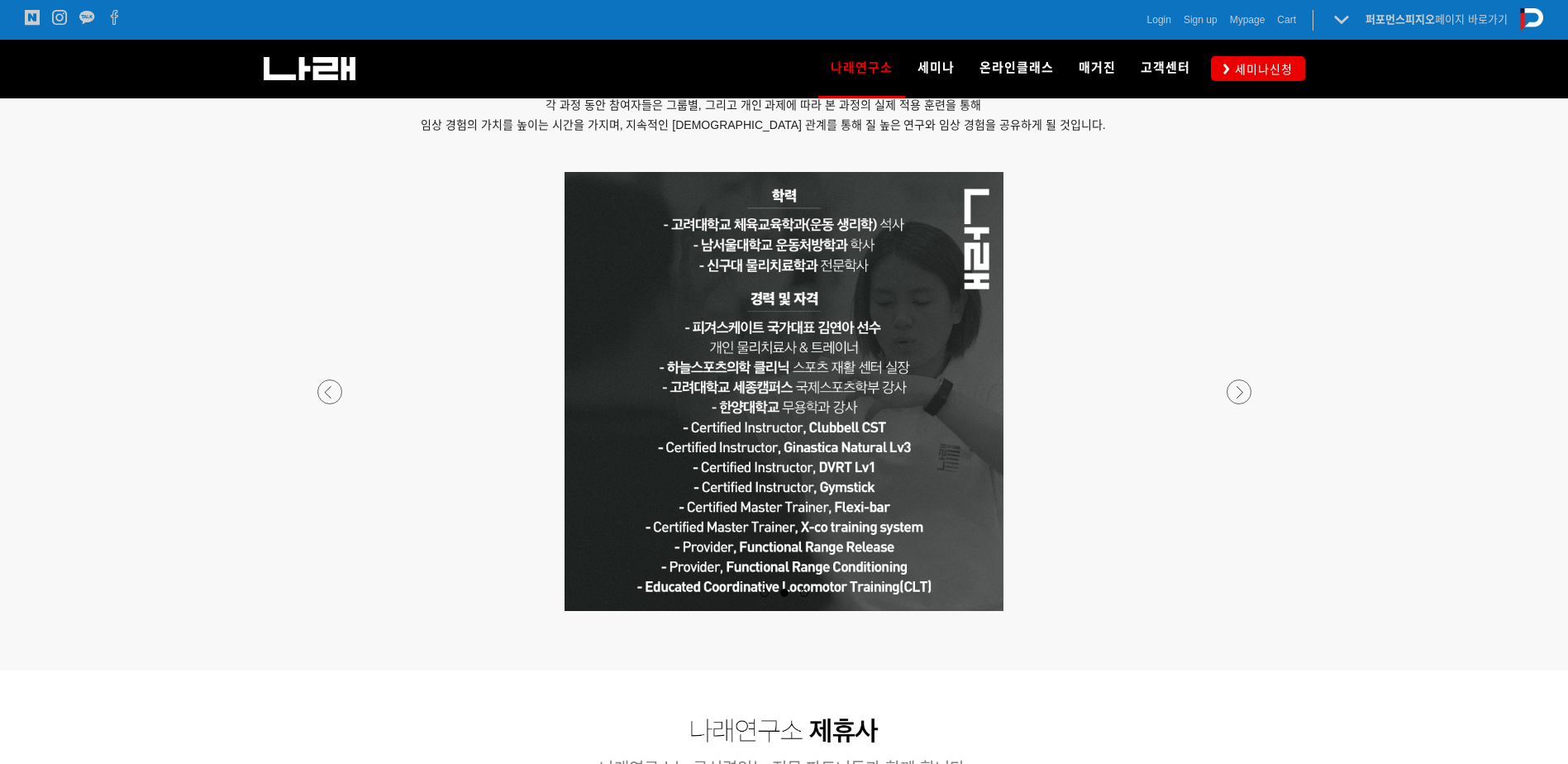
click at [1247, 610] on div at bounding box center [784, 610] width 975 height 0
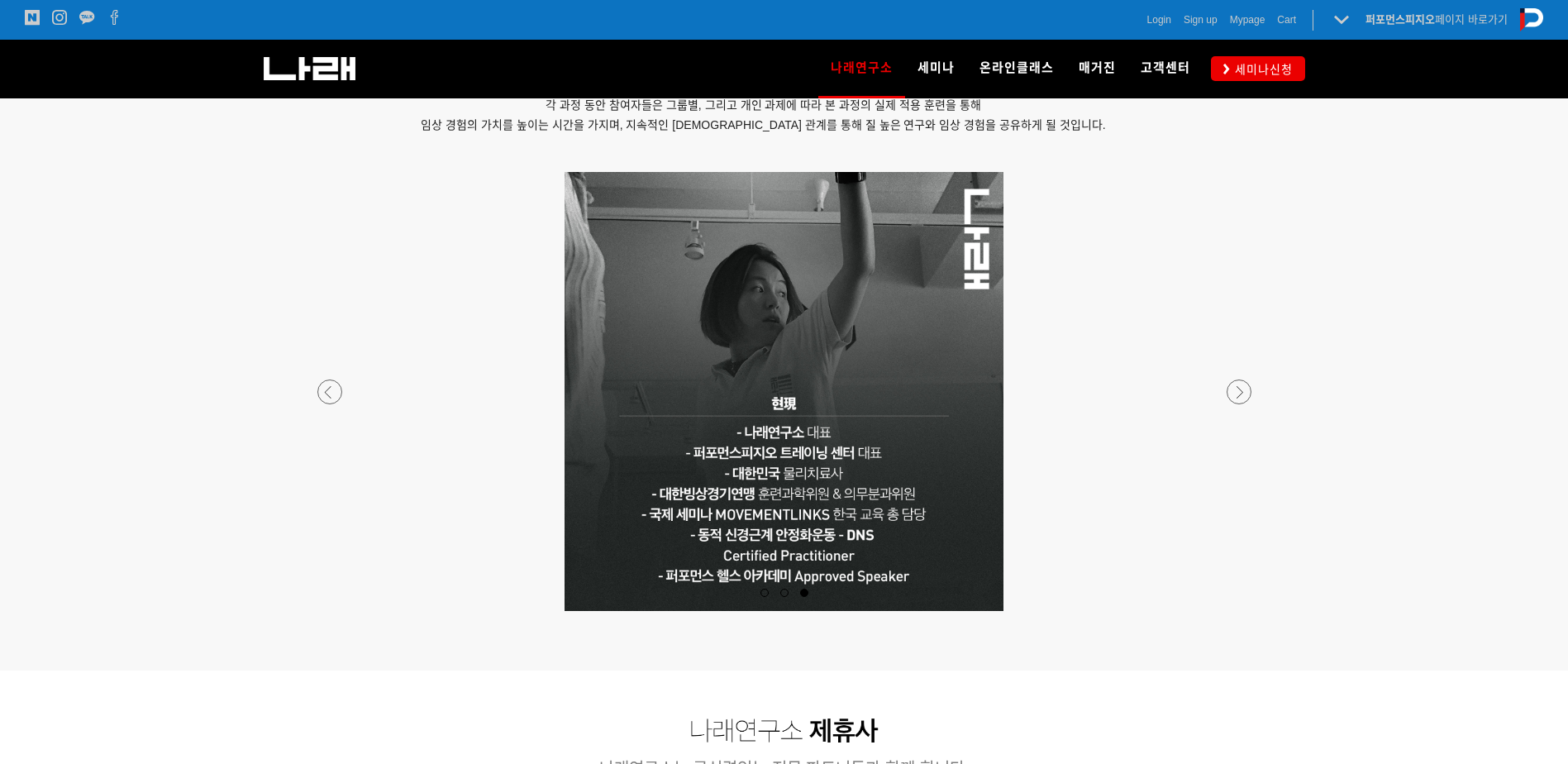
click at [1247, 610] on div at bounding box center [784, 610] width 975 height 0
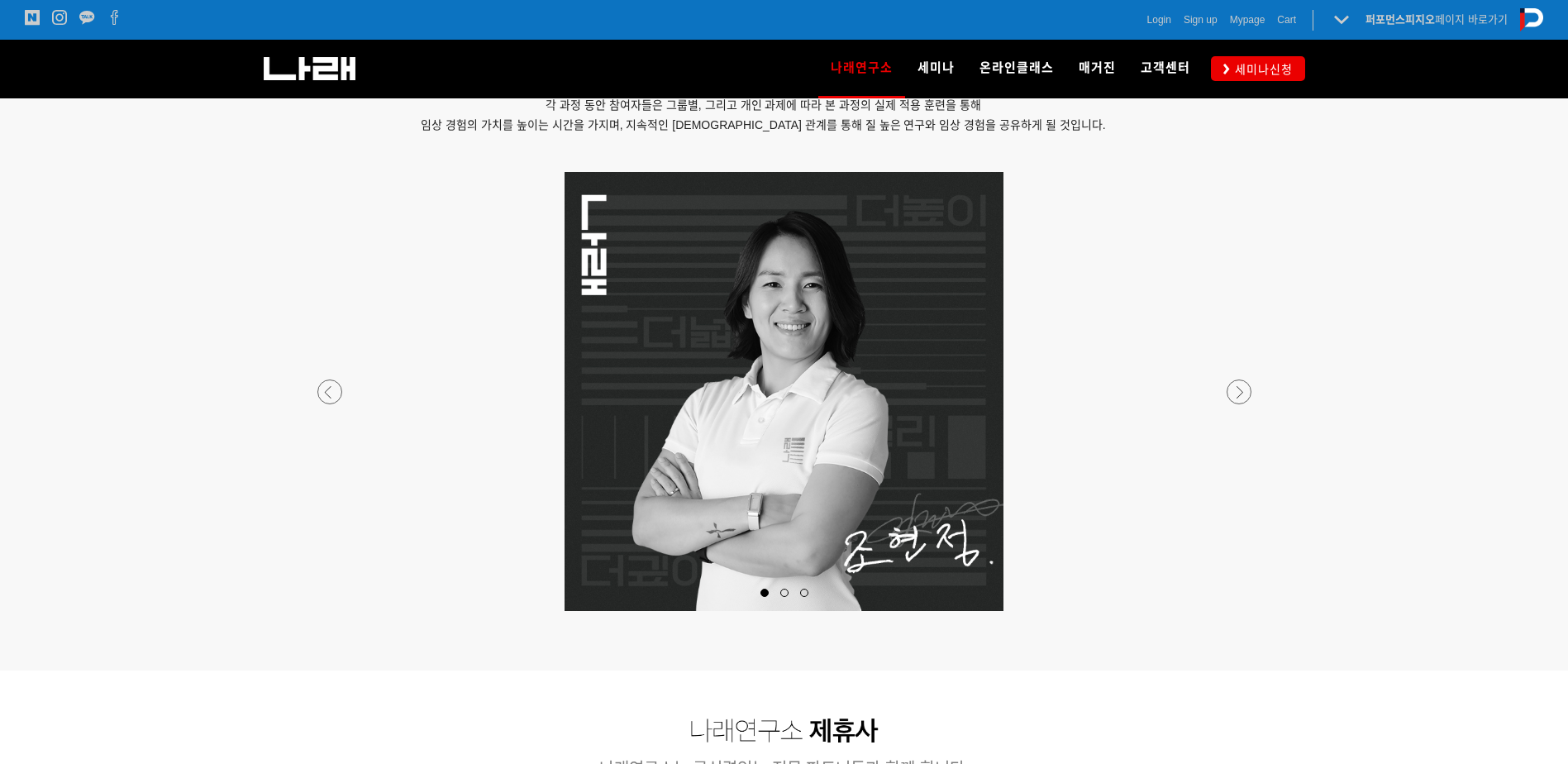
click at [1247, 610] on div at bounding box center [784, 610] width 975 height 0
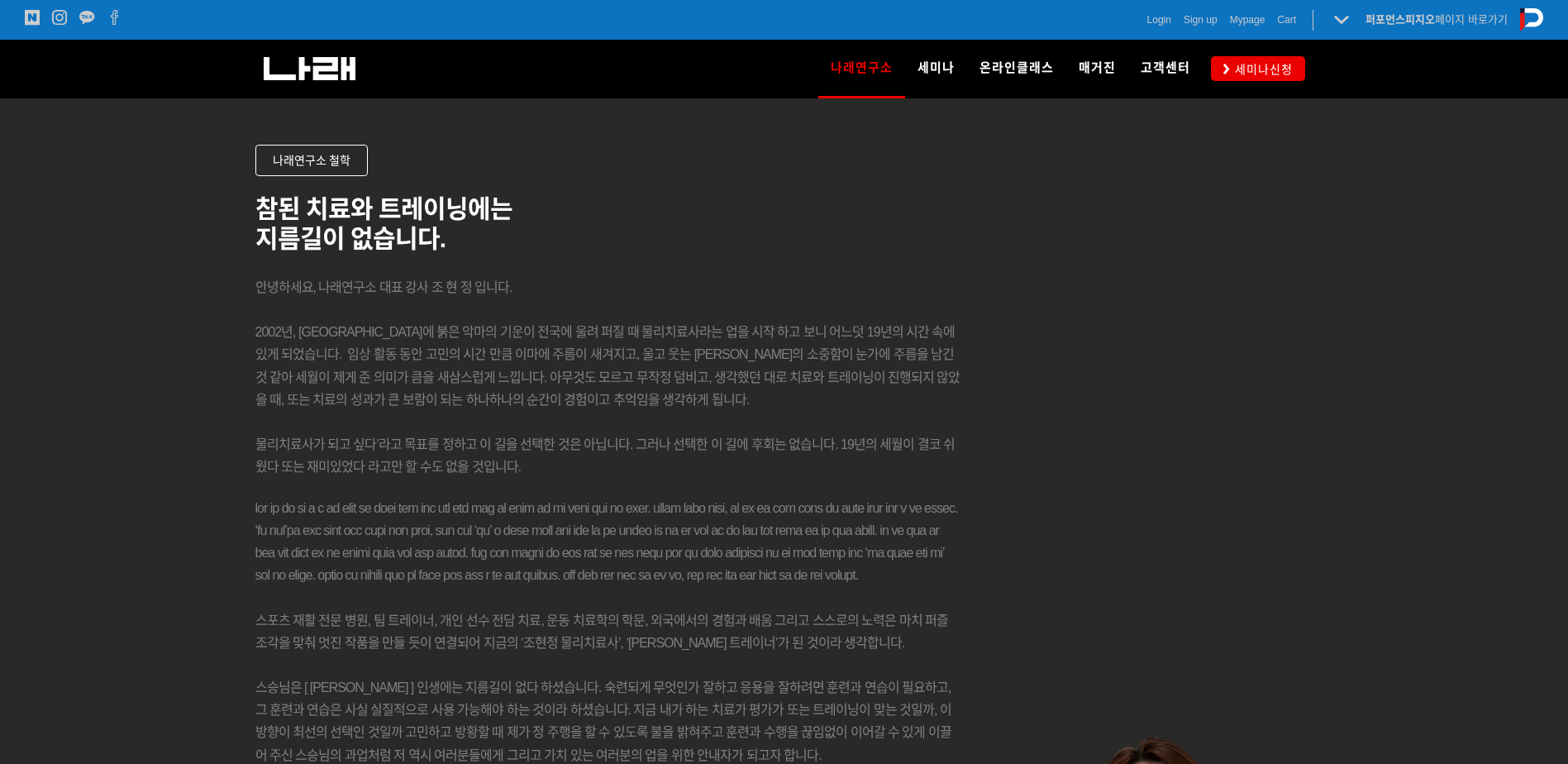
scroll to position [2245, 0]
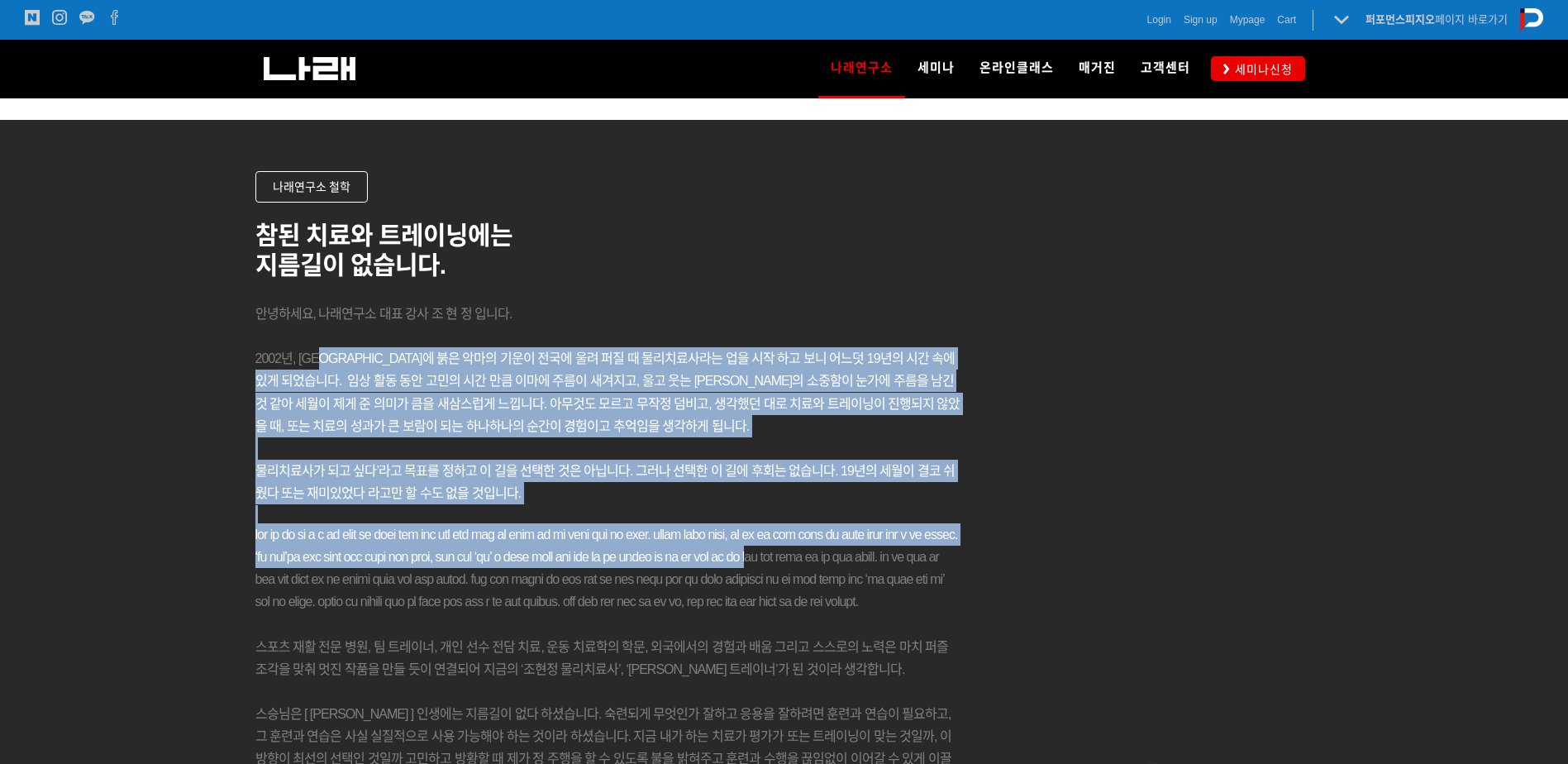
drag, startPoint x: 327, startPoint y: 353, endPoint x: 433, endPoint y: 606, distance: 274.3
click at [433, 605] on div "참된 치료와 트레이닝에는 지름길이 없습니다. 안녕하세요, 나래연구소 대표 강사 조 현 정 입니다. 2002년, 대한민국에 붉은 악마의 기운이 …" at bounding box center [608, 544] width 705 height 683
drag, startPoint x: 433, startPoint y: 606, endPoint x: 203, endPoint y: 461, distance: 271.9
click at [202, 464] on div at bounding box center [784, 582] width 1568 height 925
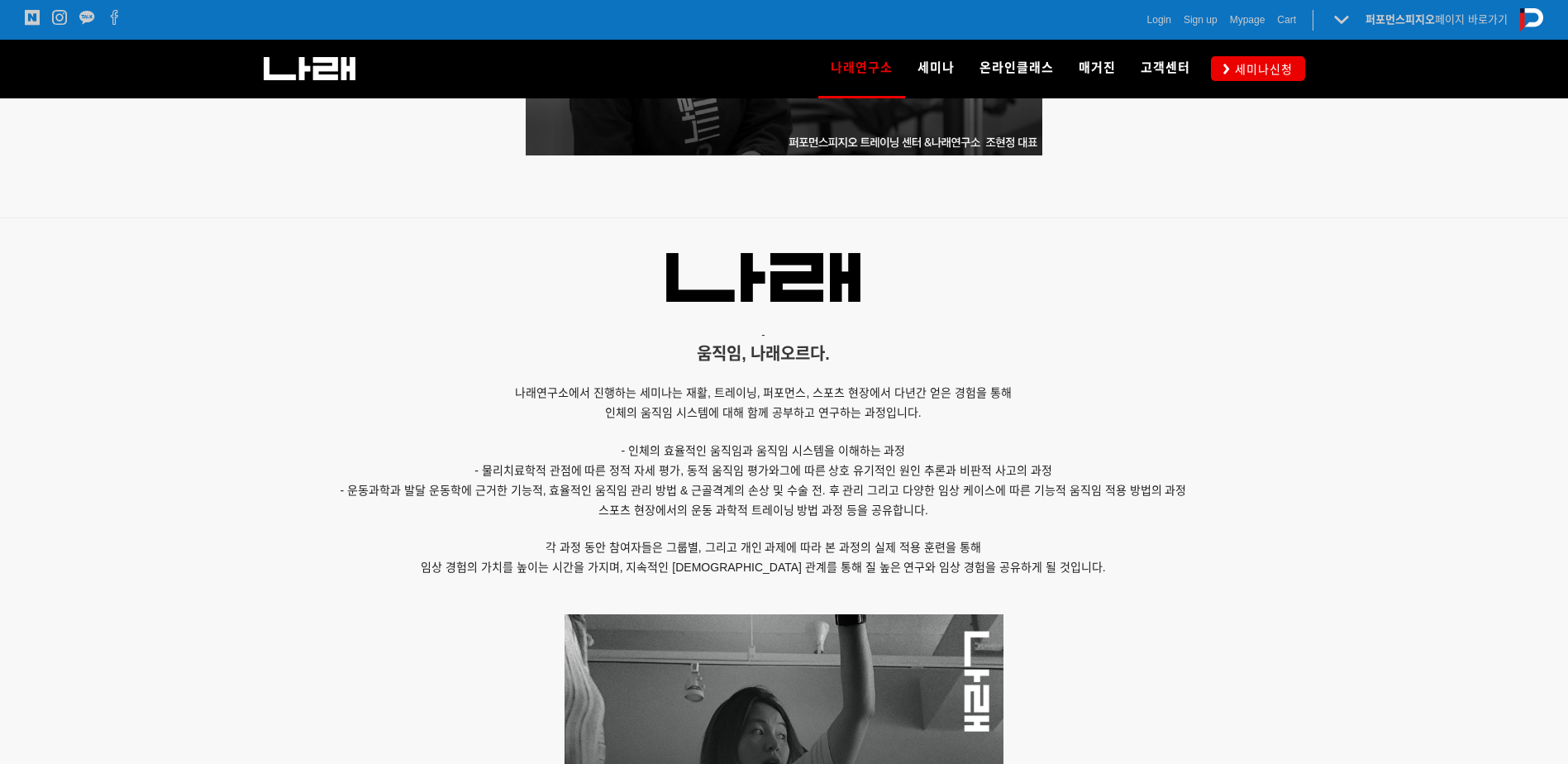
scroll to position [1225, 0]
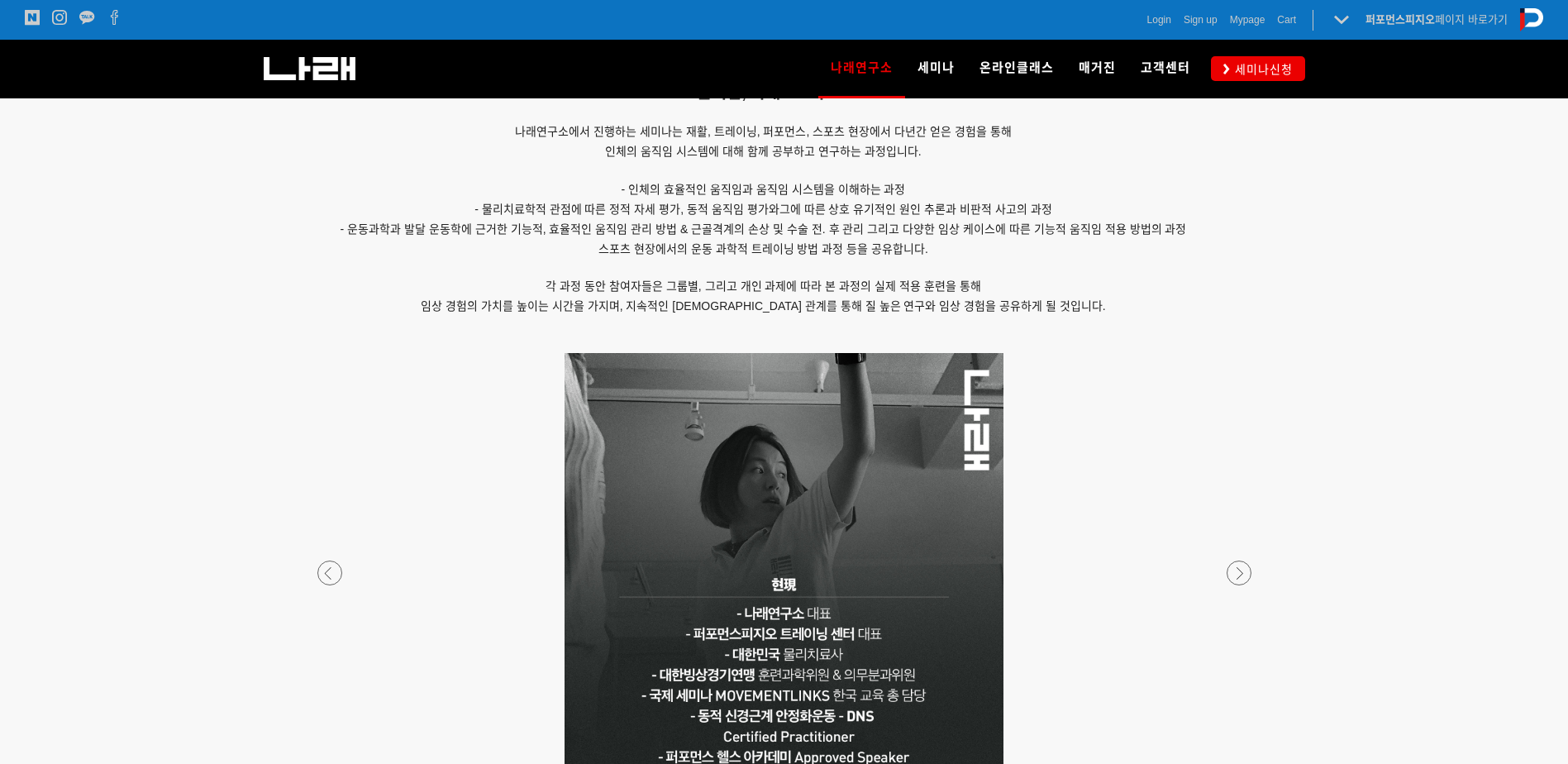
click at [317, 443] on p at bounding box center [784, 572] width 975 height 439
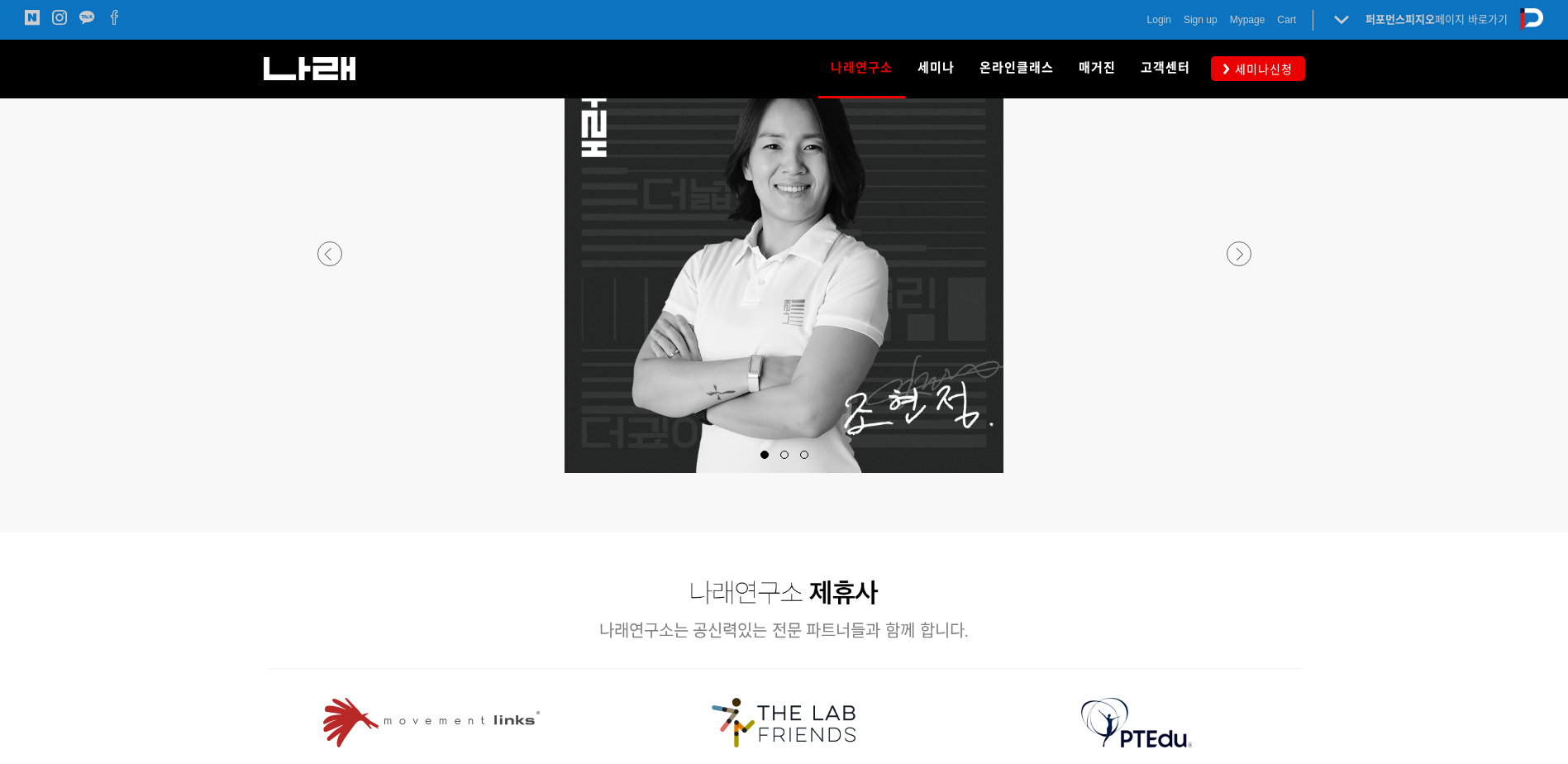
drag, startPoint x: 1176, startPoint y: 462, endPoint x: 1172, endPoint y: 355, distance: 107.1
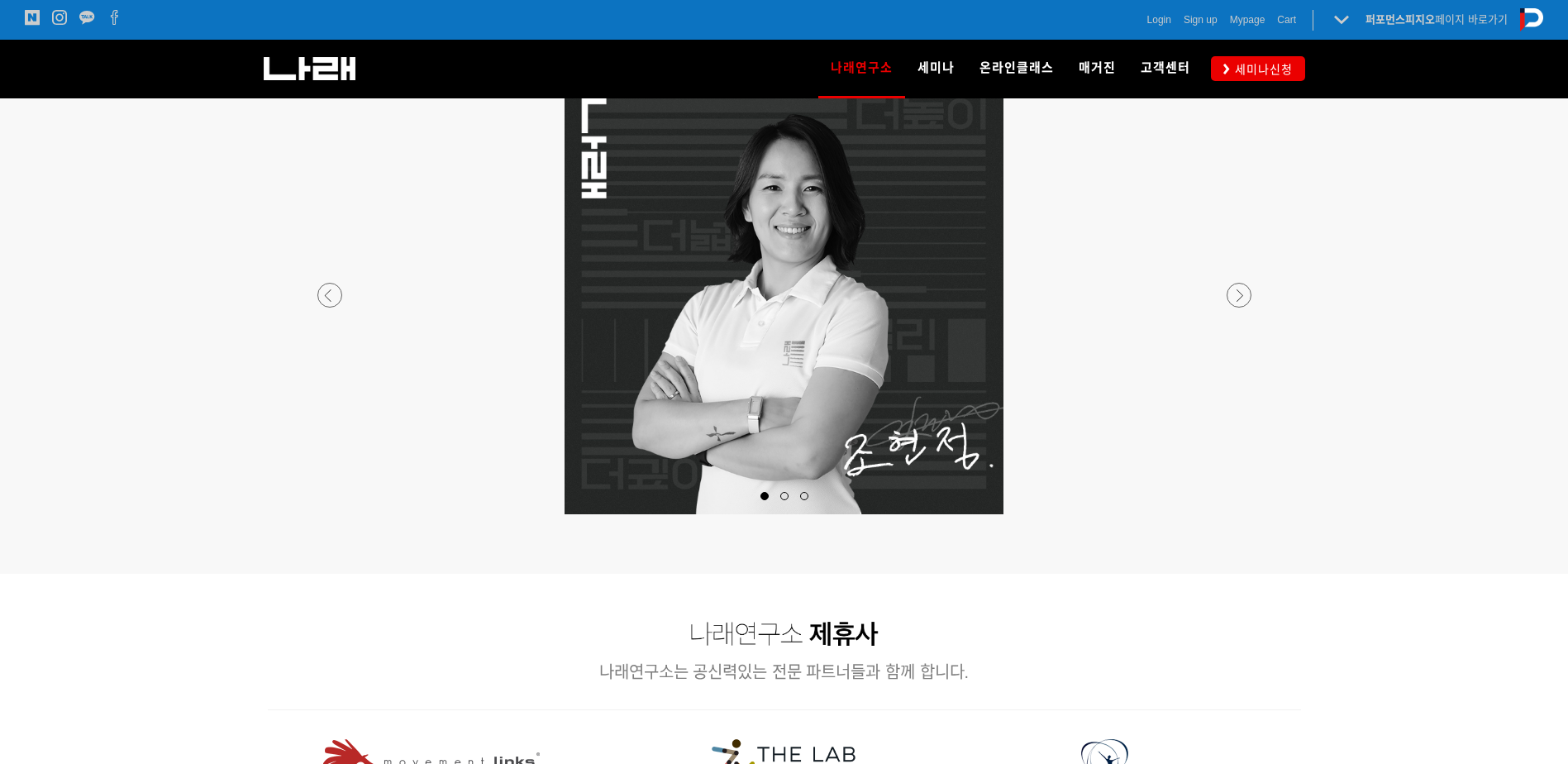
click at [1173, 378] on p at bounding box center [784, 295] width 975 height 439
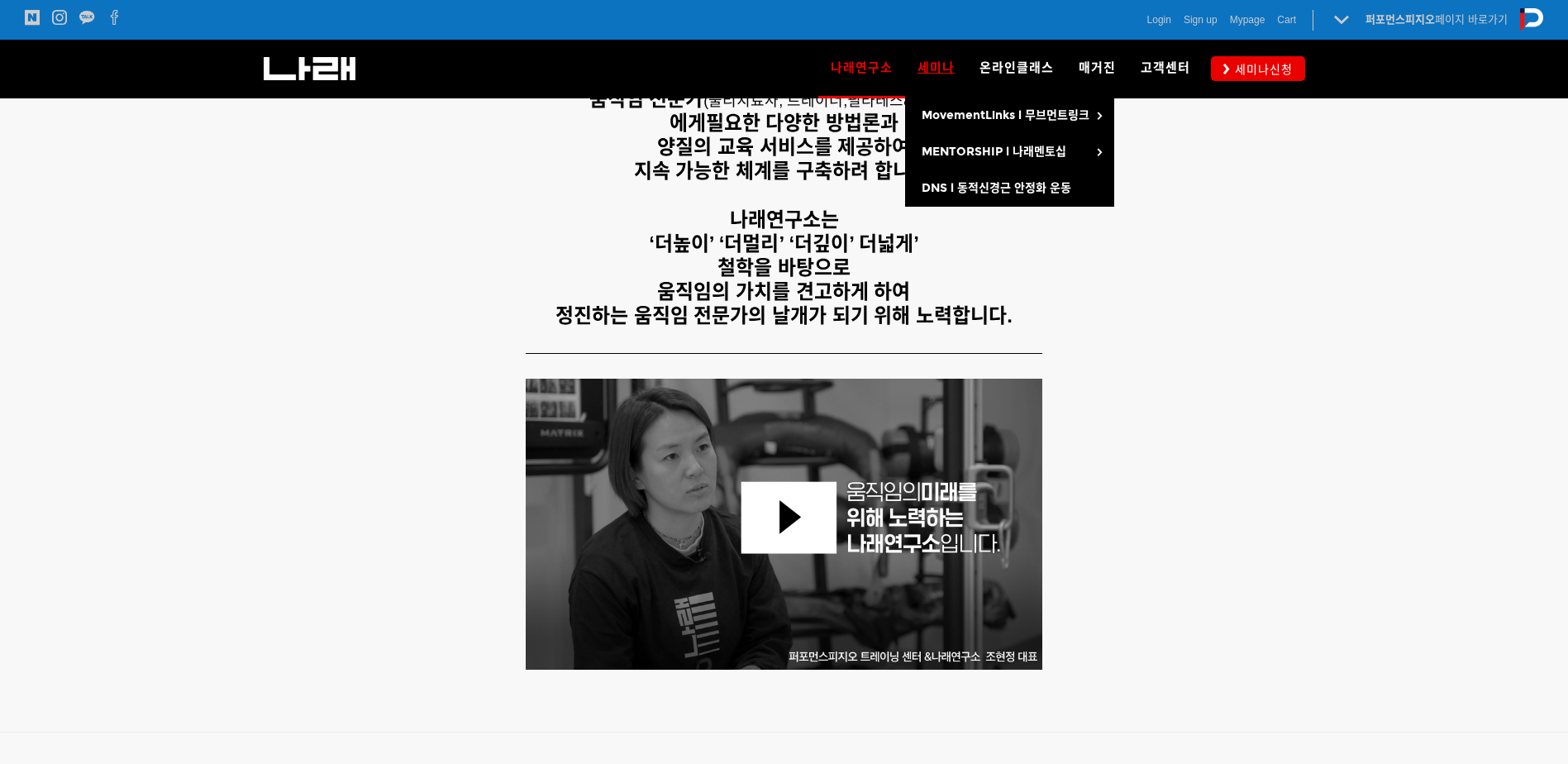
scroll to position [428, 0]
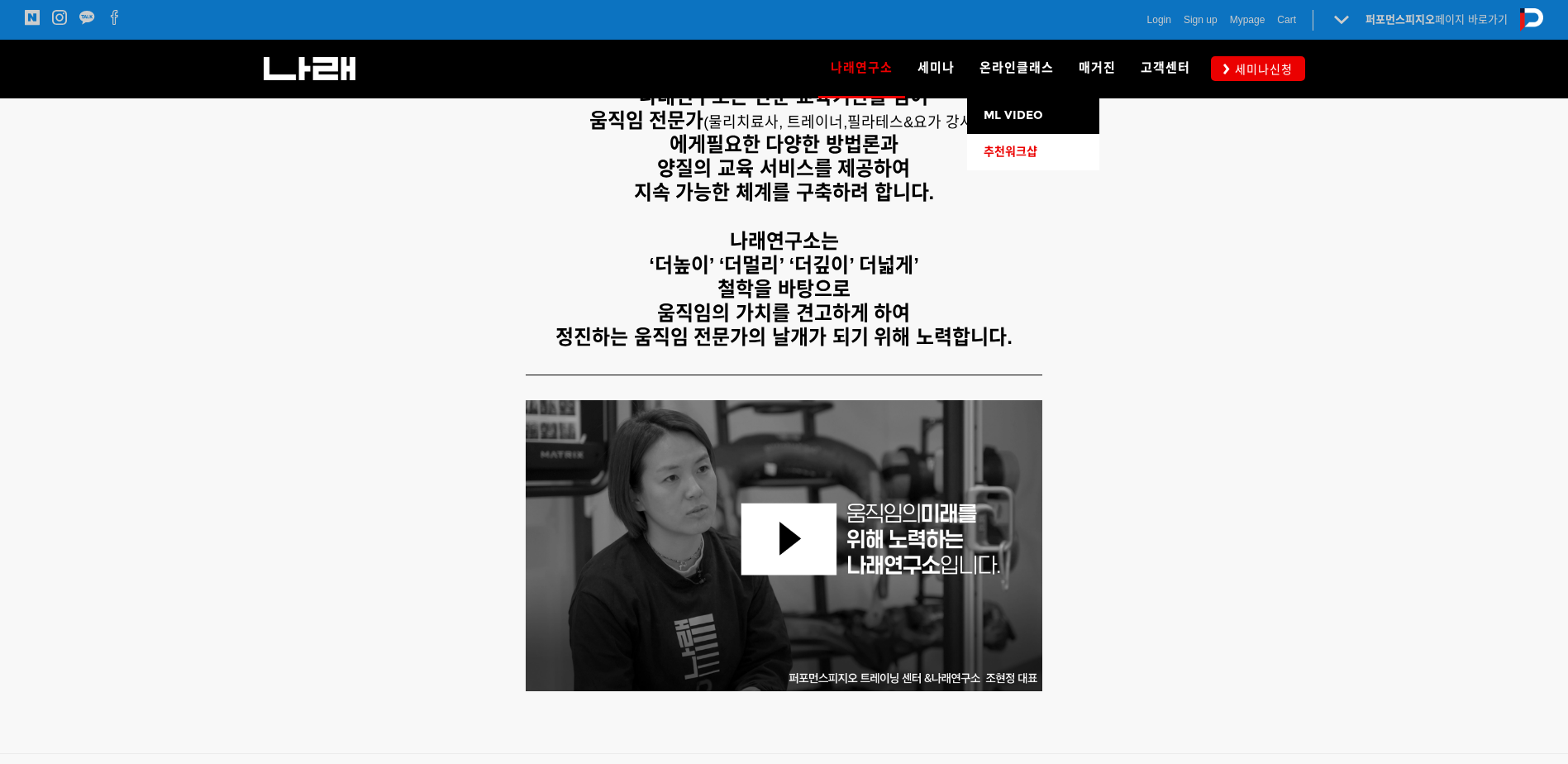
click at [1036, 150] on span "추천워크샵" at bounding box center [1010, 152] width 54 height 14
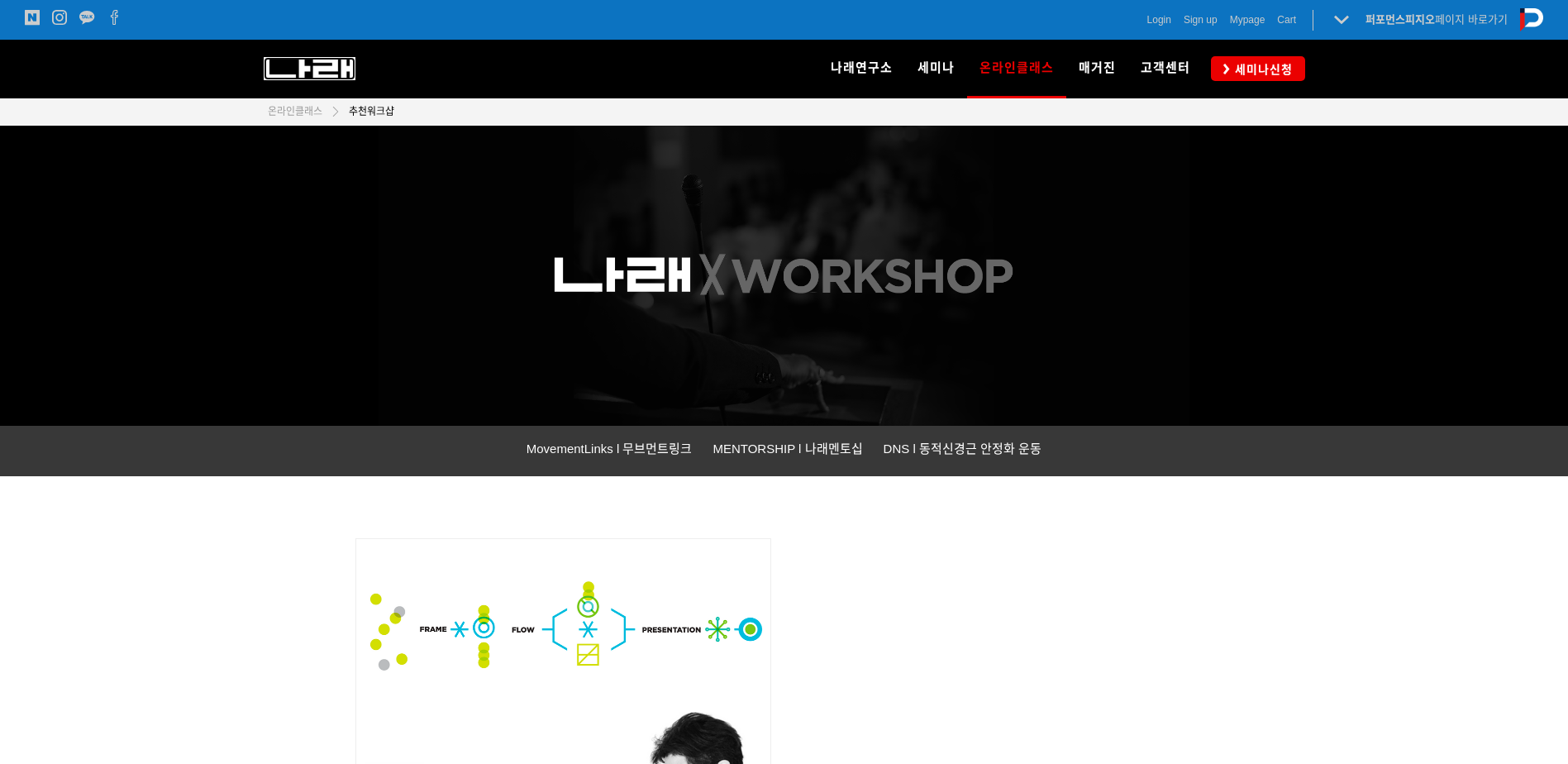
click at [296, 79] on img at bounding box center [309, 69] width 92 height 23
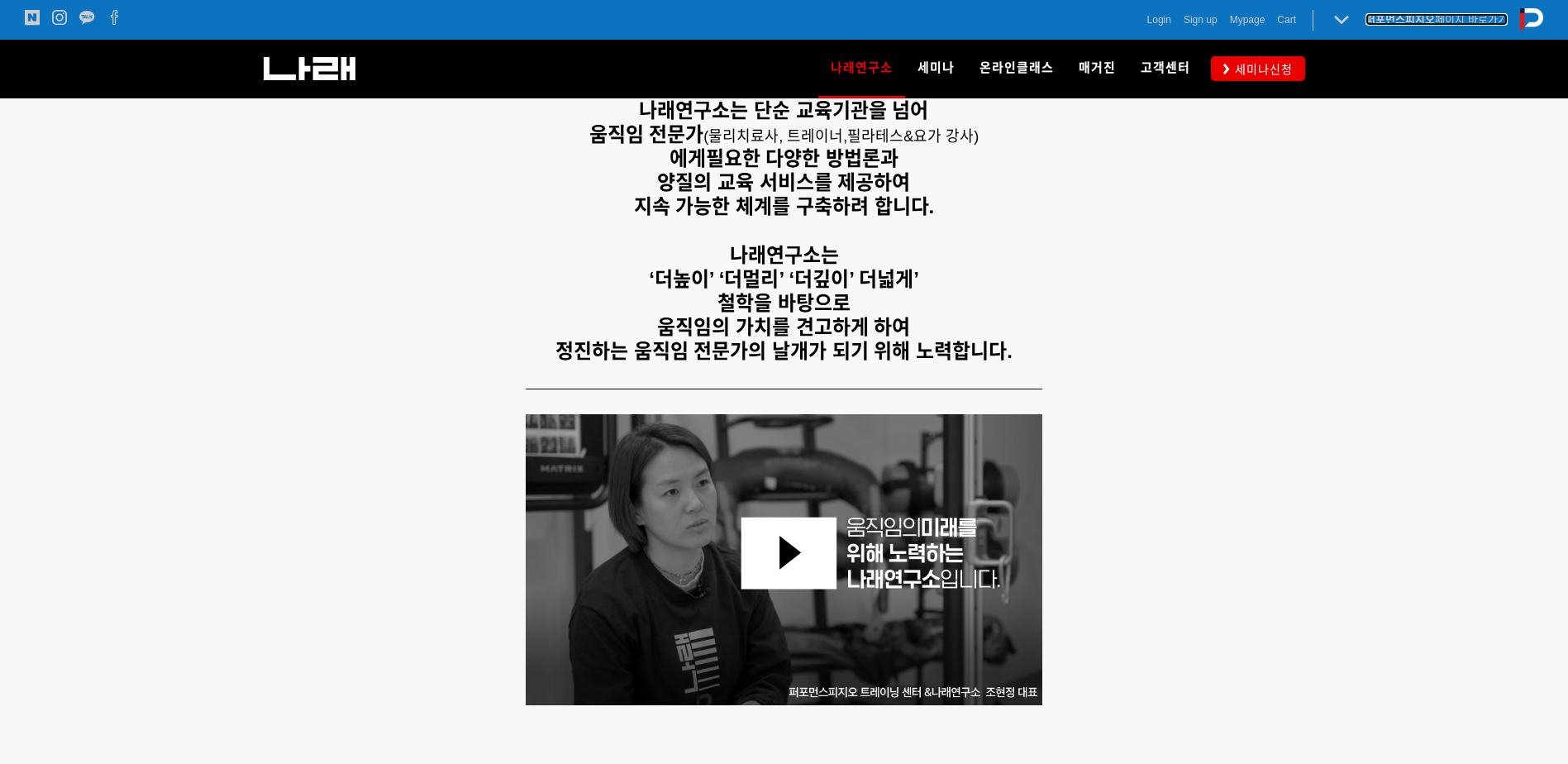
click at [1428, 23] on strong "퍼포먼스피지오" at bounding box center [1400, 20] width 70 height 12
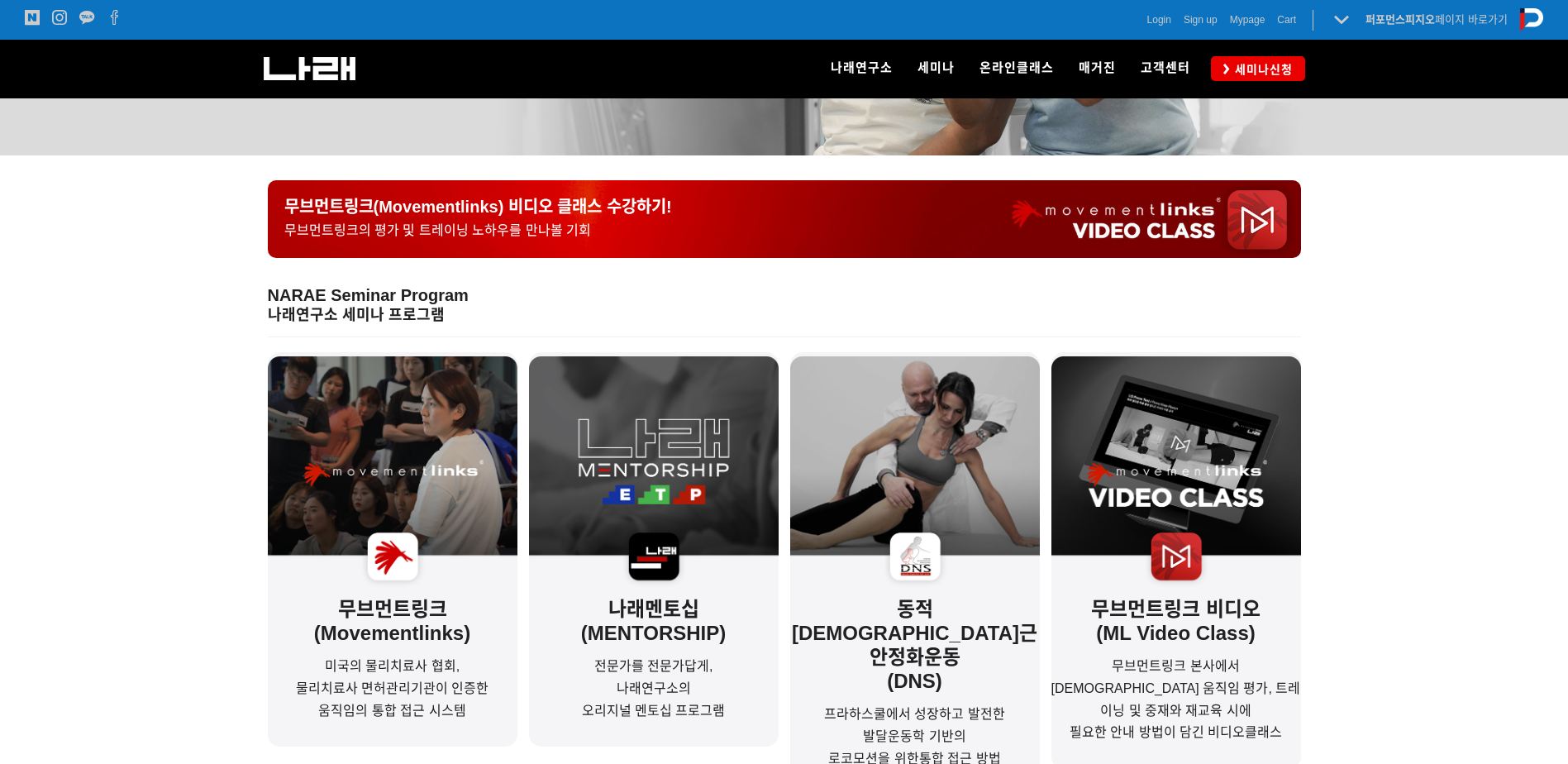
scroll to position [330, 0]
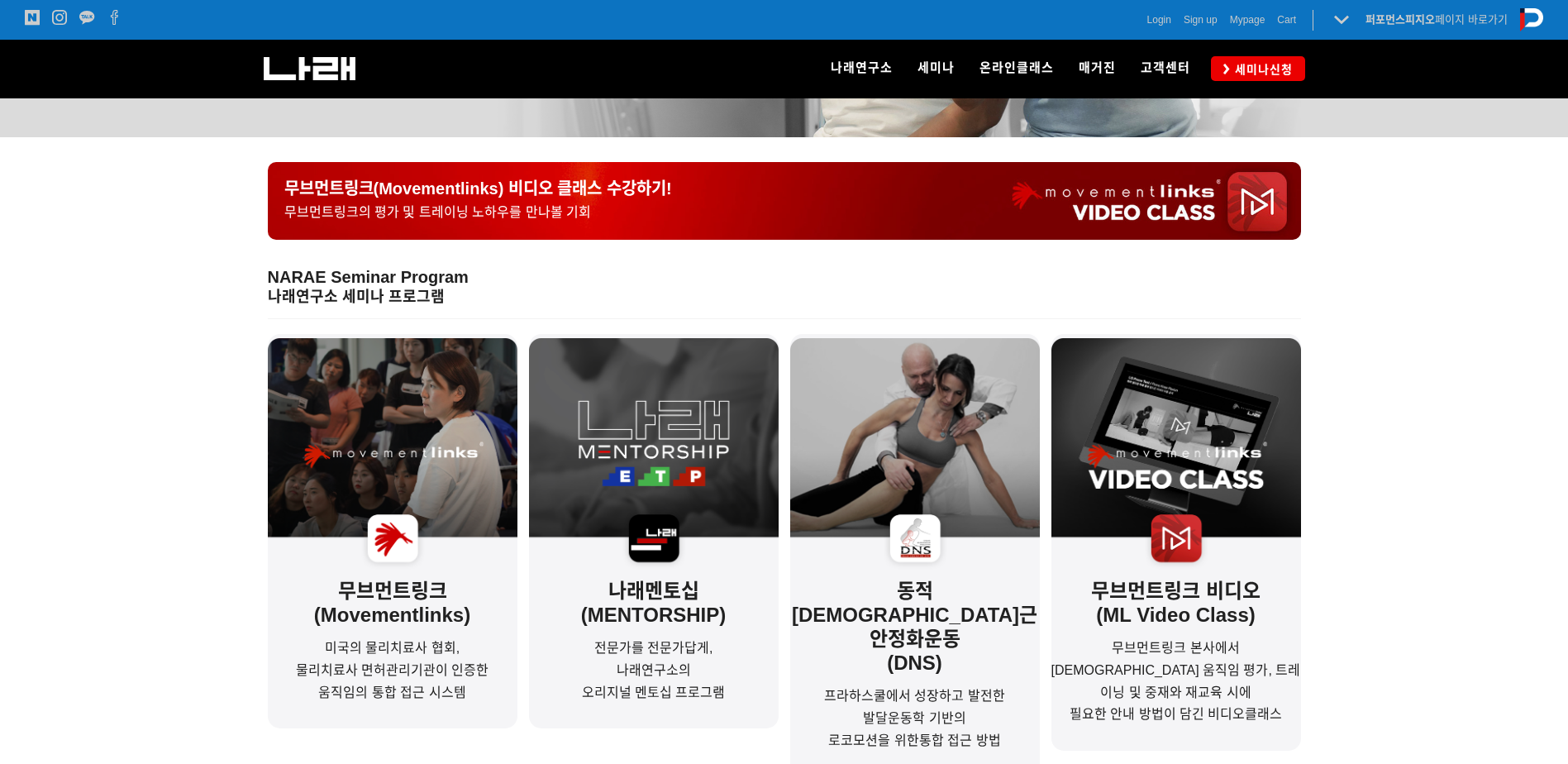
click at [177, 592] on div at bounding box center [784, 513] width 1568 height 528
click at [1397, 378] on div at bounding box center [784, 513] width 1568 height 528
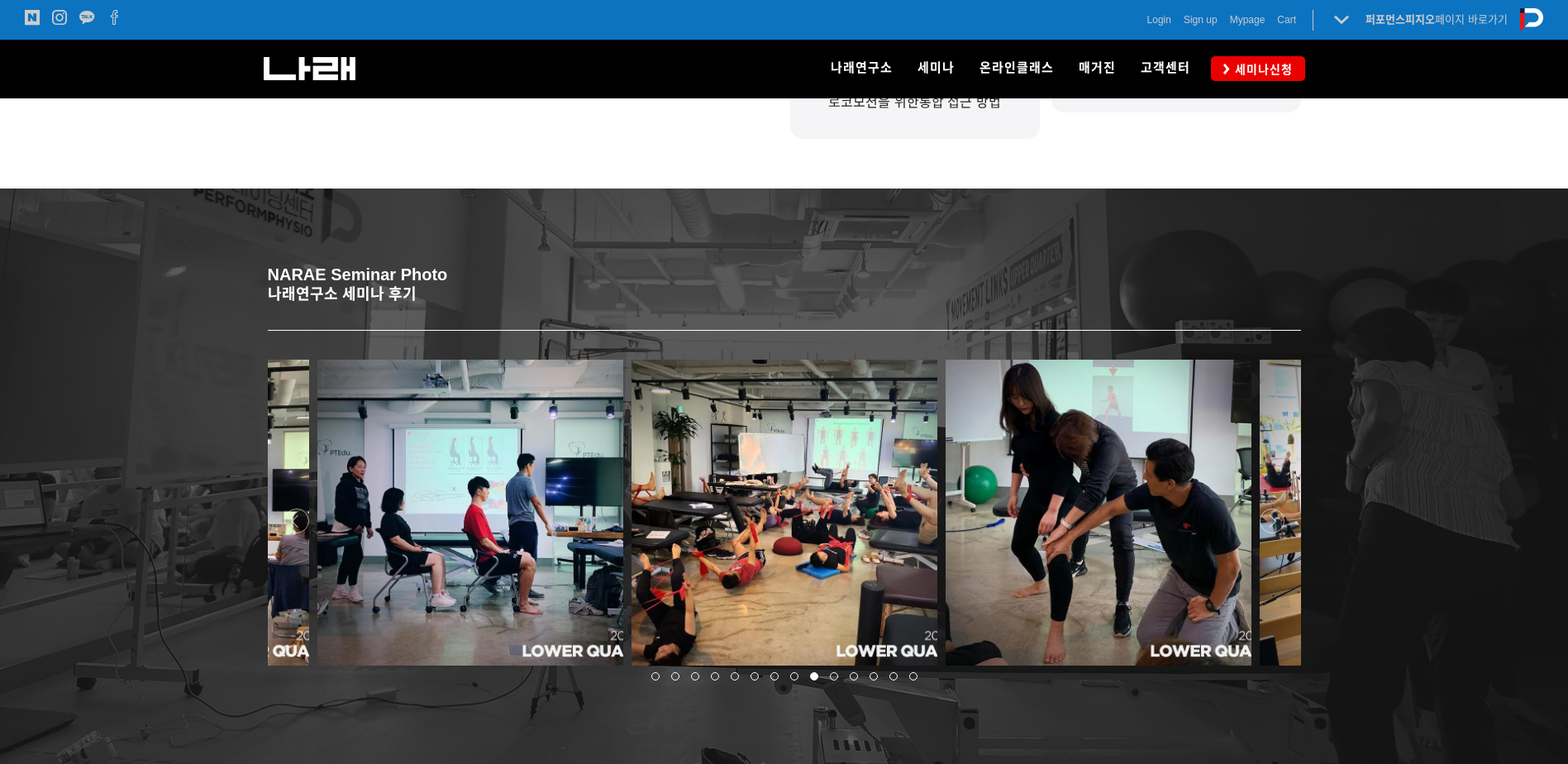
scroll to position [1158, 0]
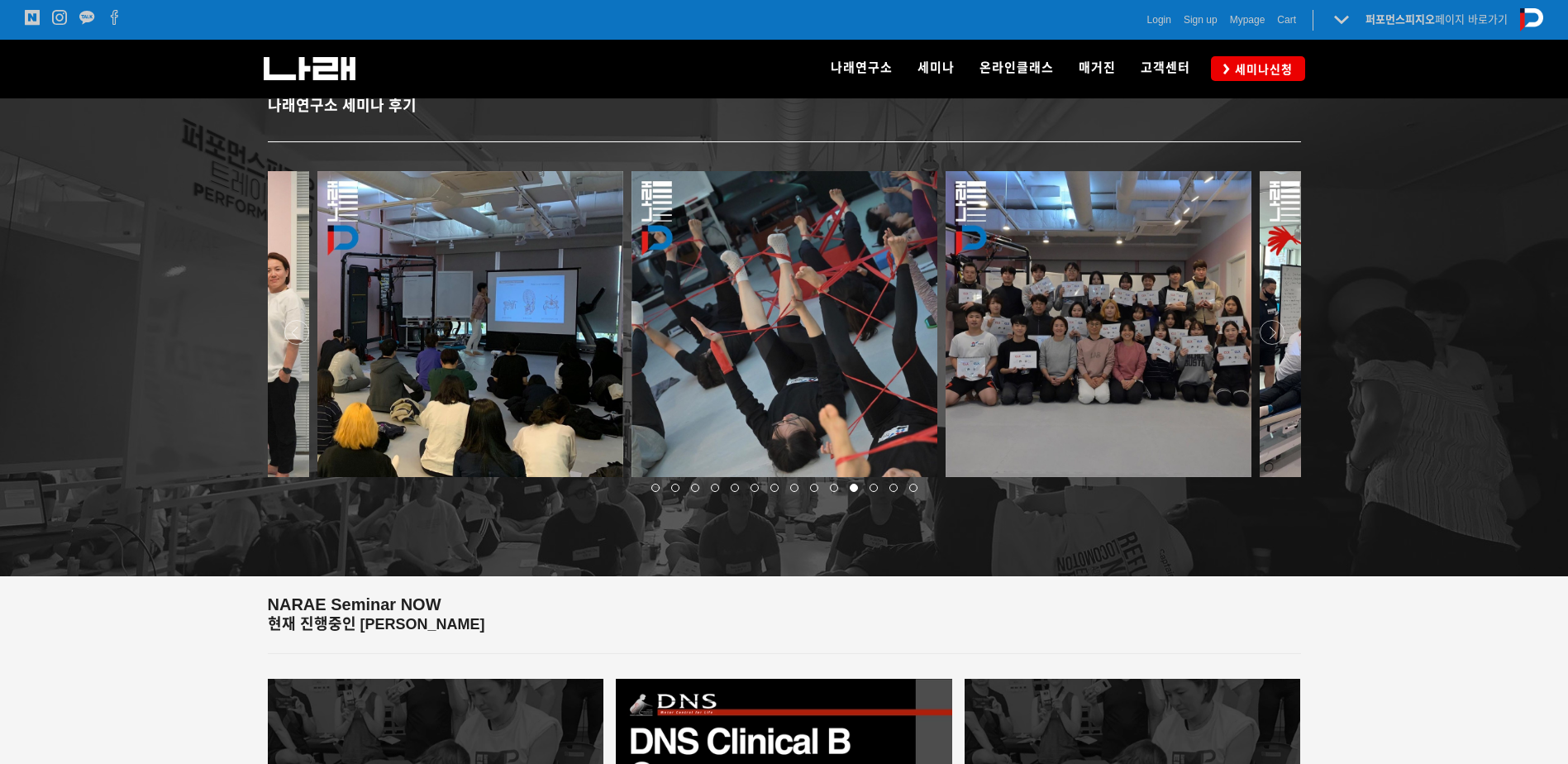
click at [1268, 481] on div at bounding box center [784, 481] width 1041 height 0
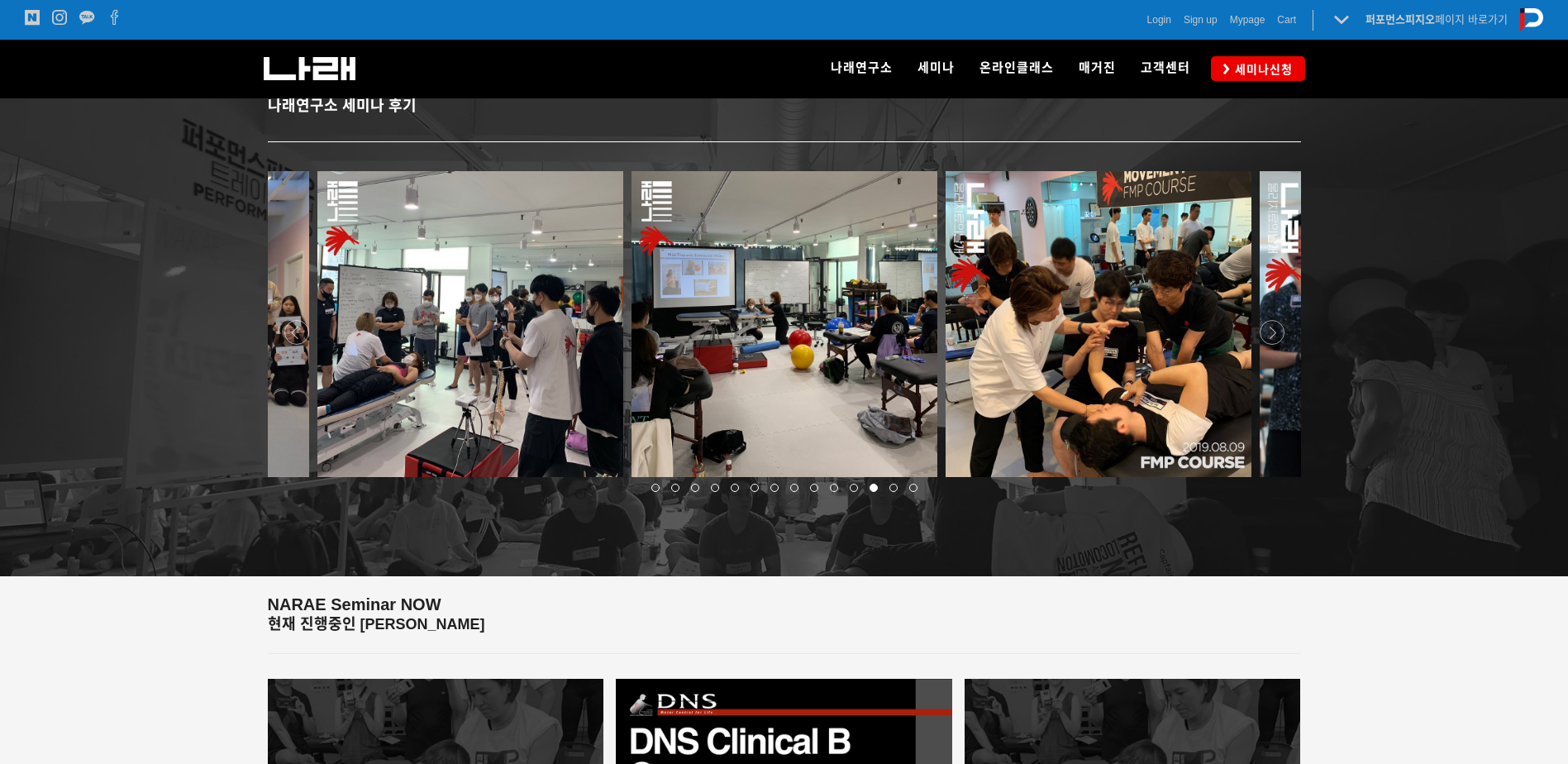
click at [1268, 481] on div at bounding box center [784, 481] width 1041 height 0
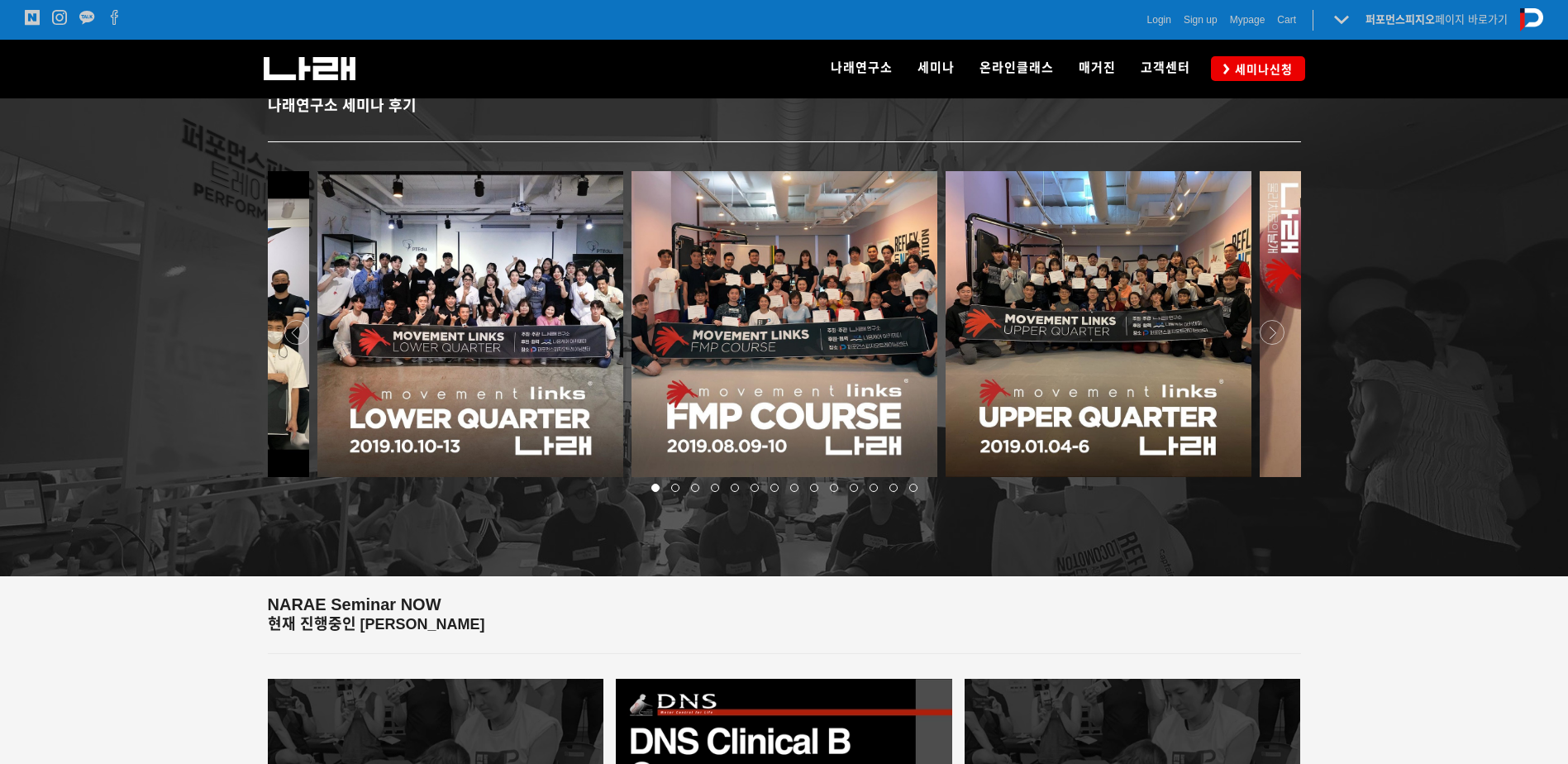
click at [1268, 481] on div at bounding box center [784, 481] width 1041 height 0
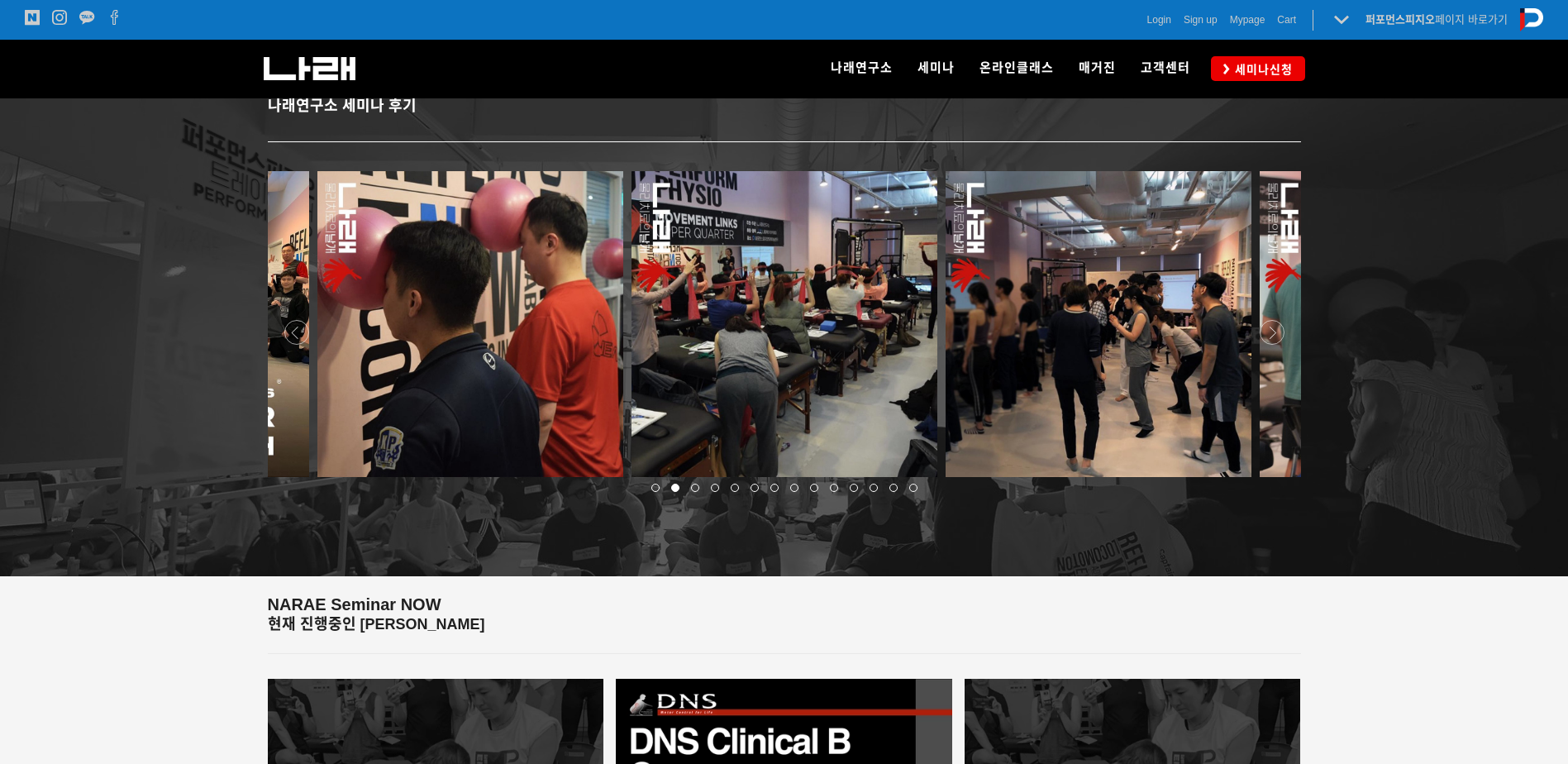
click at [1268, 481] on div at bounding box center [784, 481] width 1041 height 0
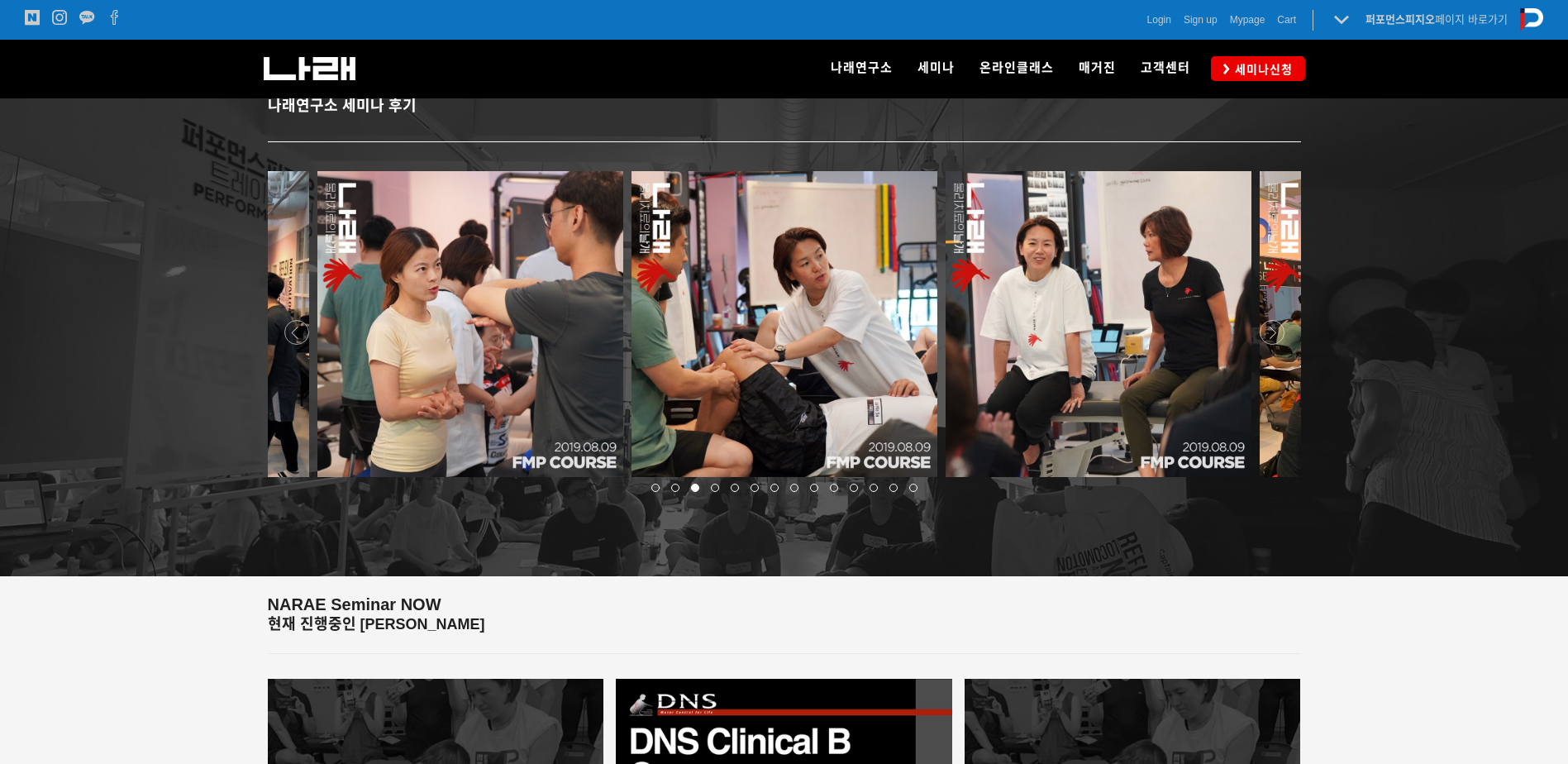
click at [1268, 481] on div at bounding box center [784, 481] width 1041 height 0
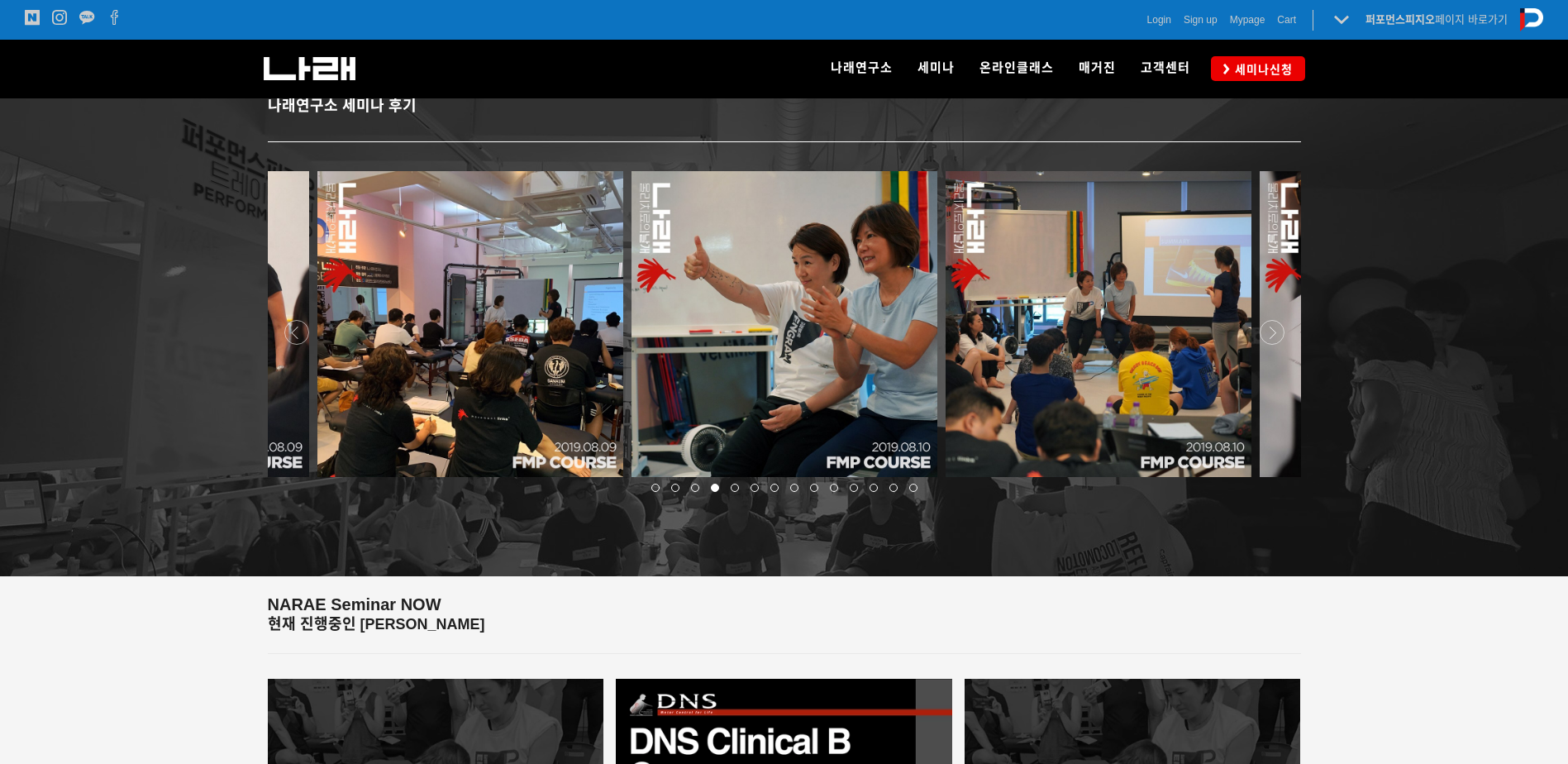
click at [1268, 481] on div at bounding box center [784, 481] width 1041 height 0
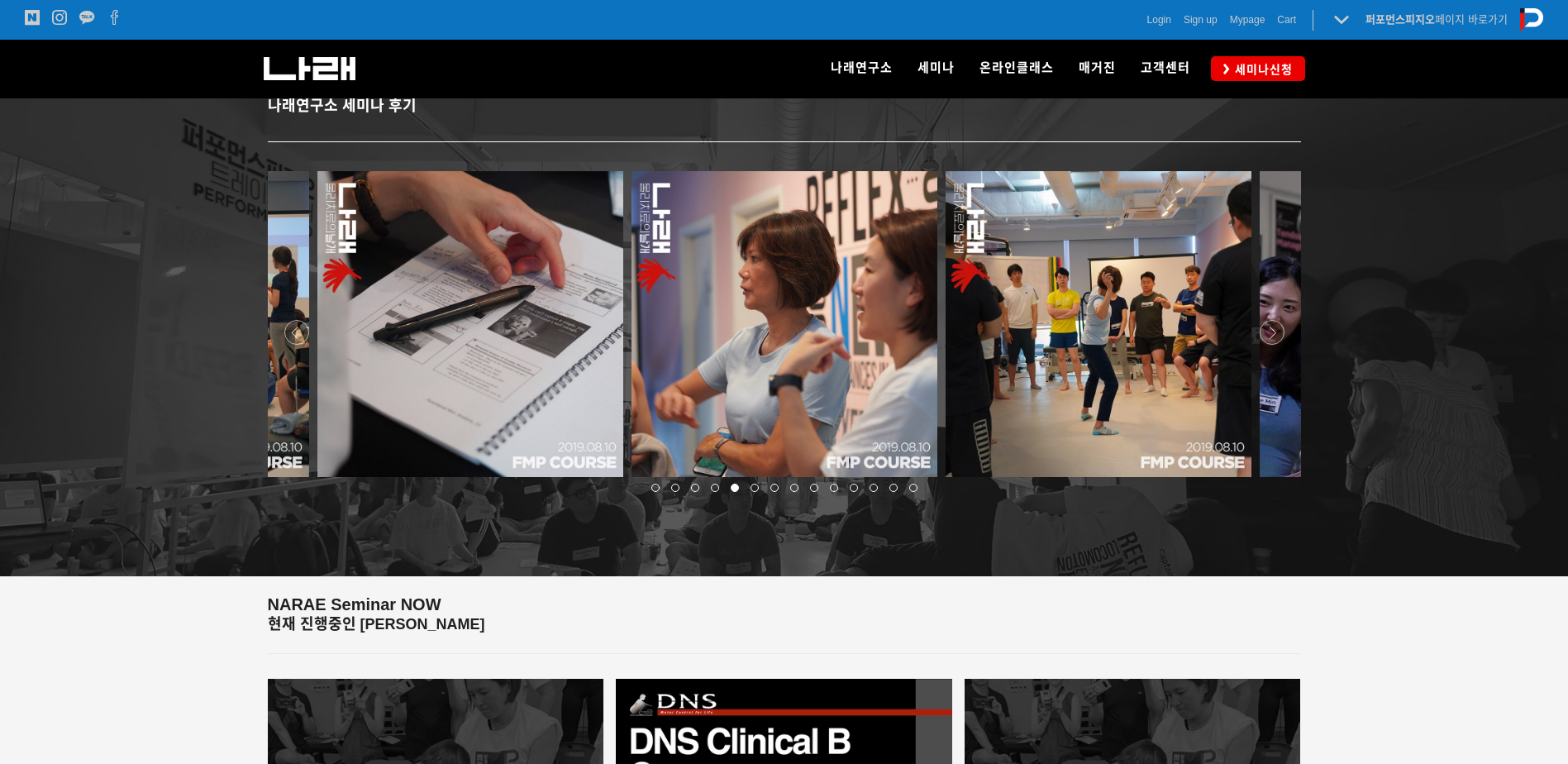
click at [1268, 481] on div at bounding box center [784, 481] width 1041 height 0
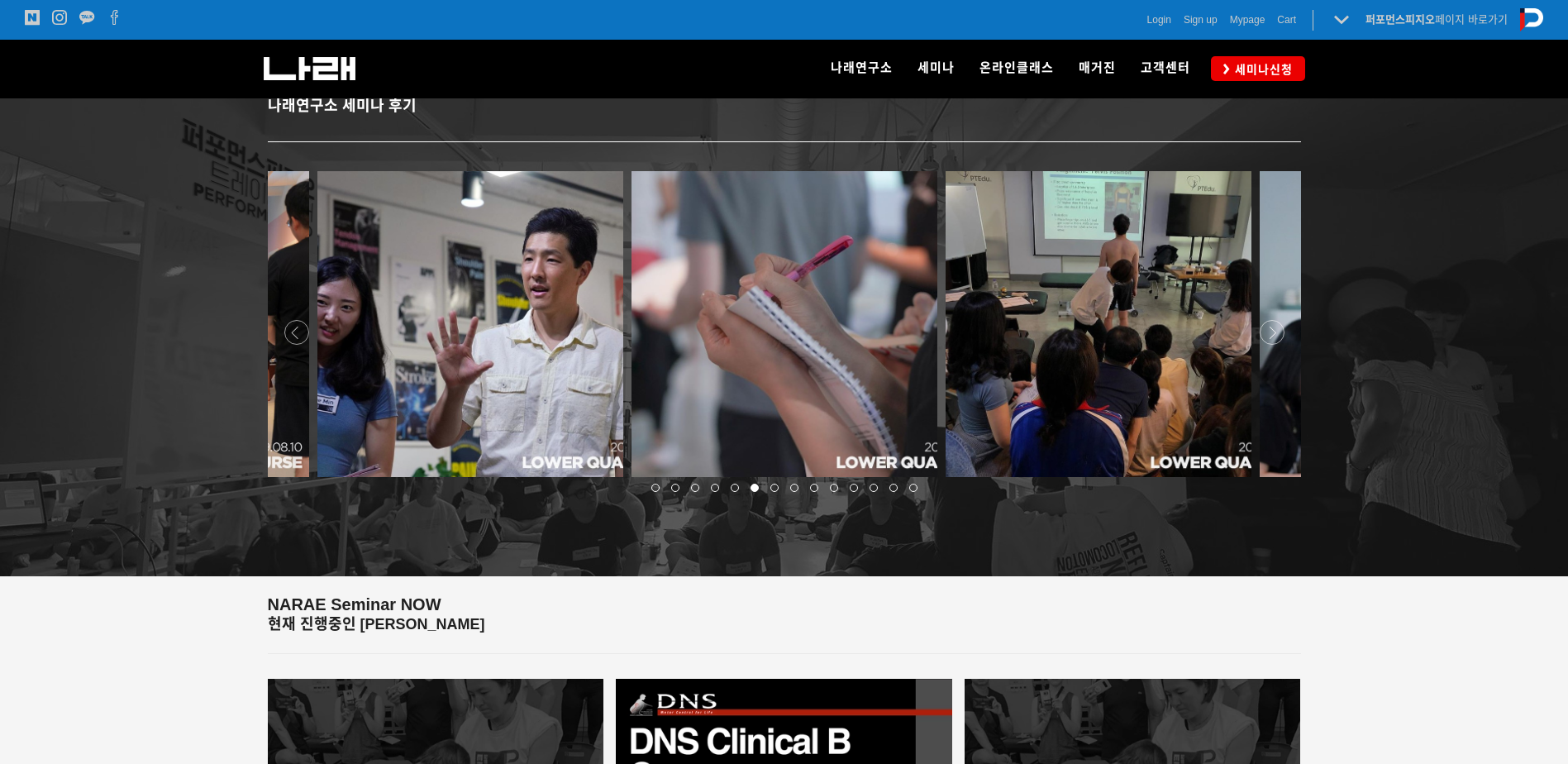
click at [1268, 481] on div at bounding box center [784, 481] width 1041 height 0
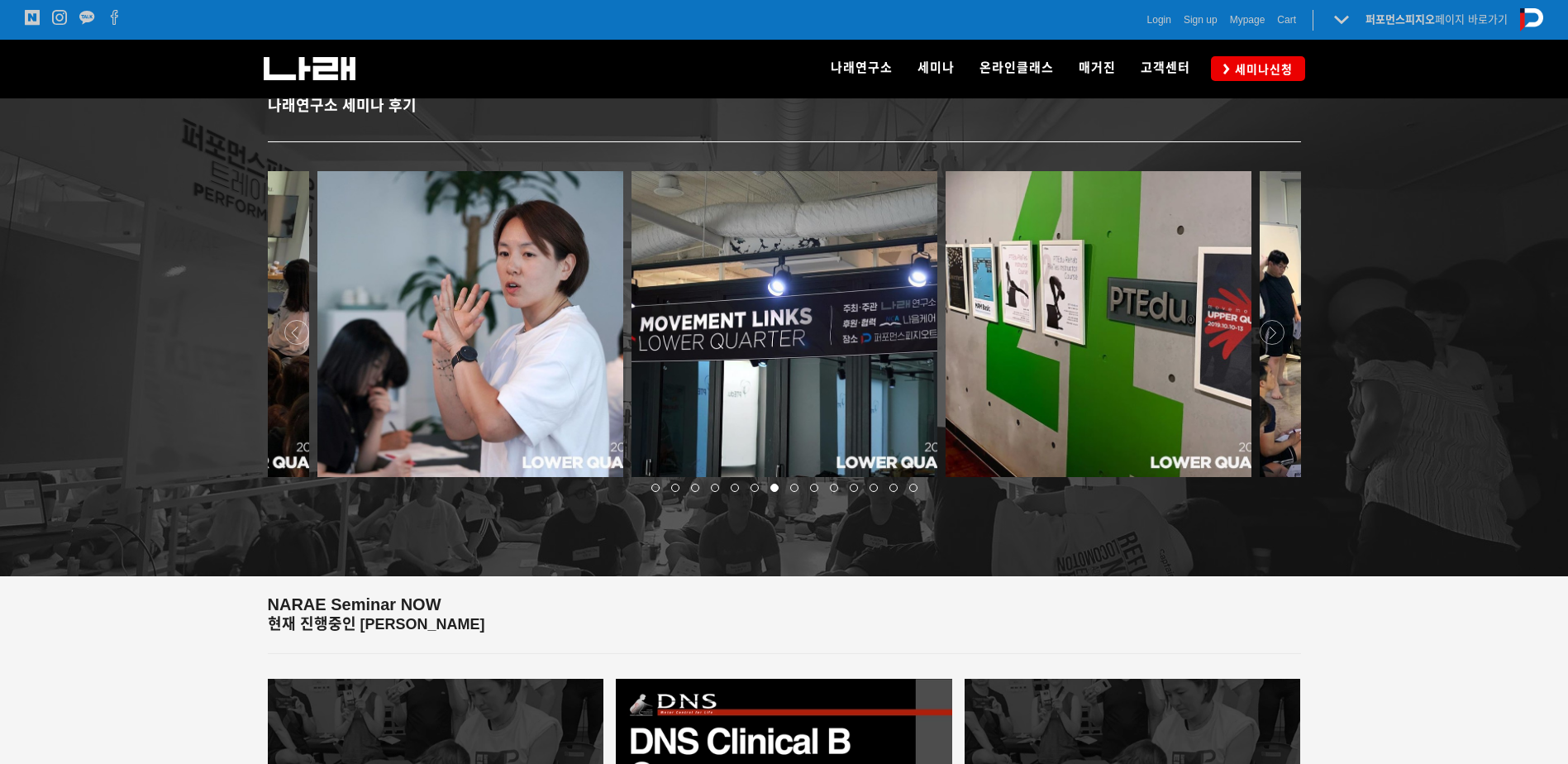
click at [1268, 481] on div at bounding box center [784, 481] width 1041 height 0
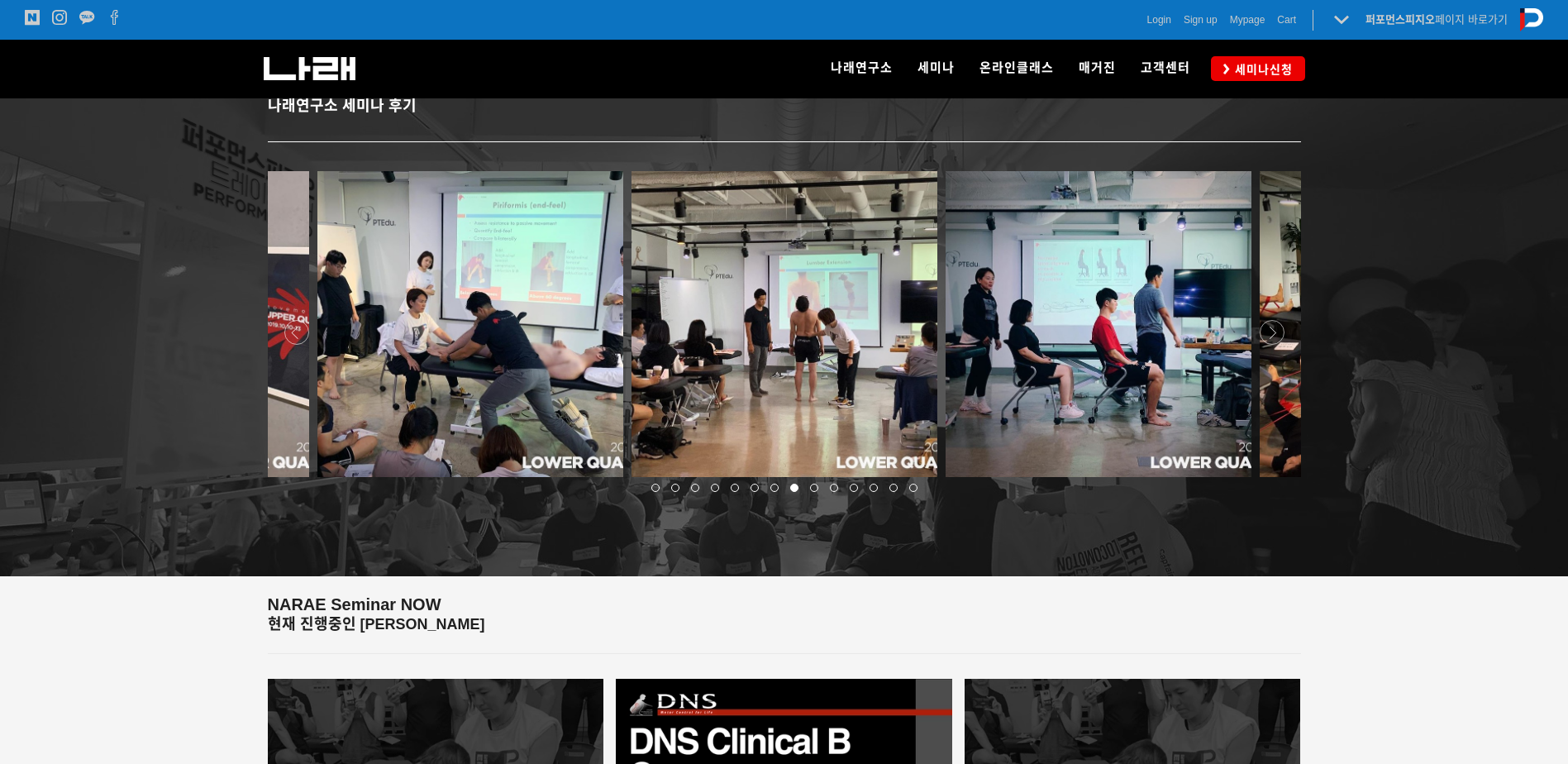
click at [1269, 481] on div at bounding box center [784, 481] width 1041 height 0
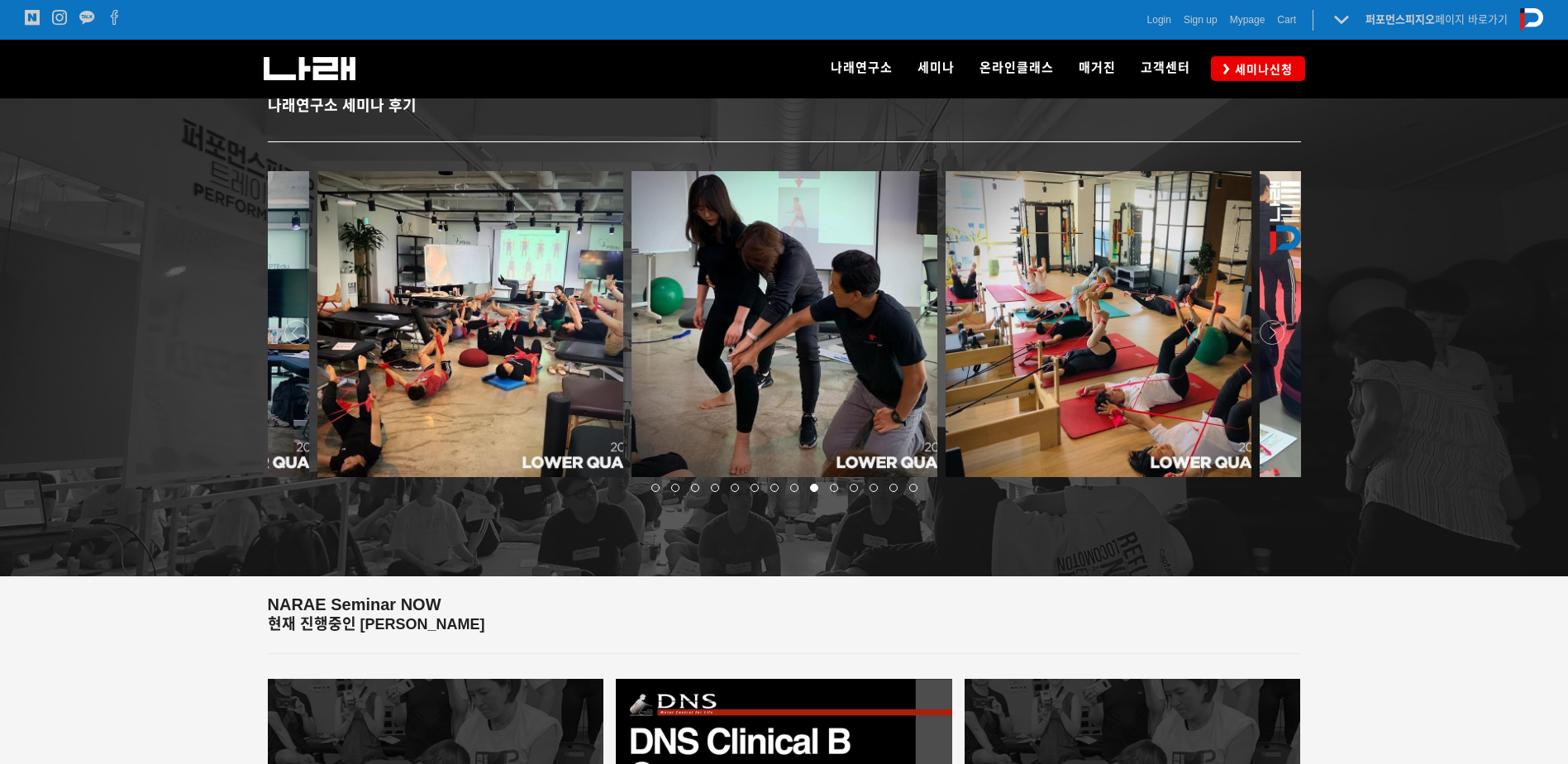
click at [1269, 481] on div at bounding box center [784, 481] width 1041 height 0
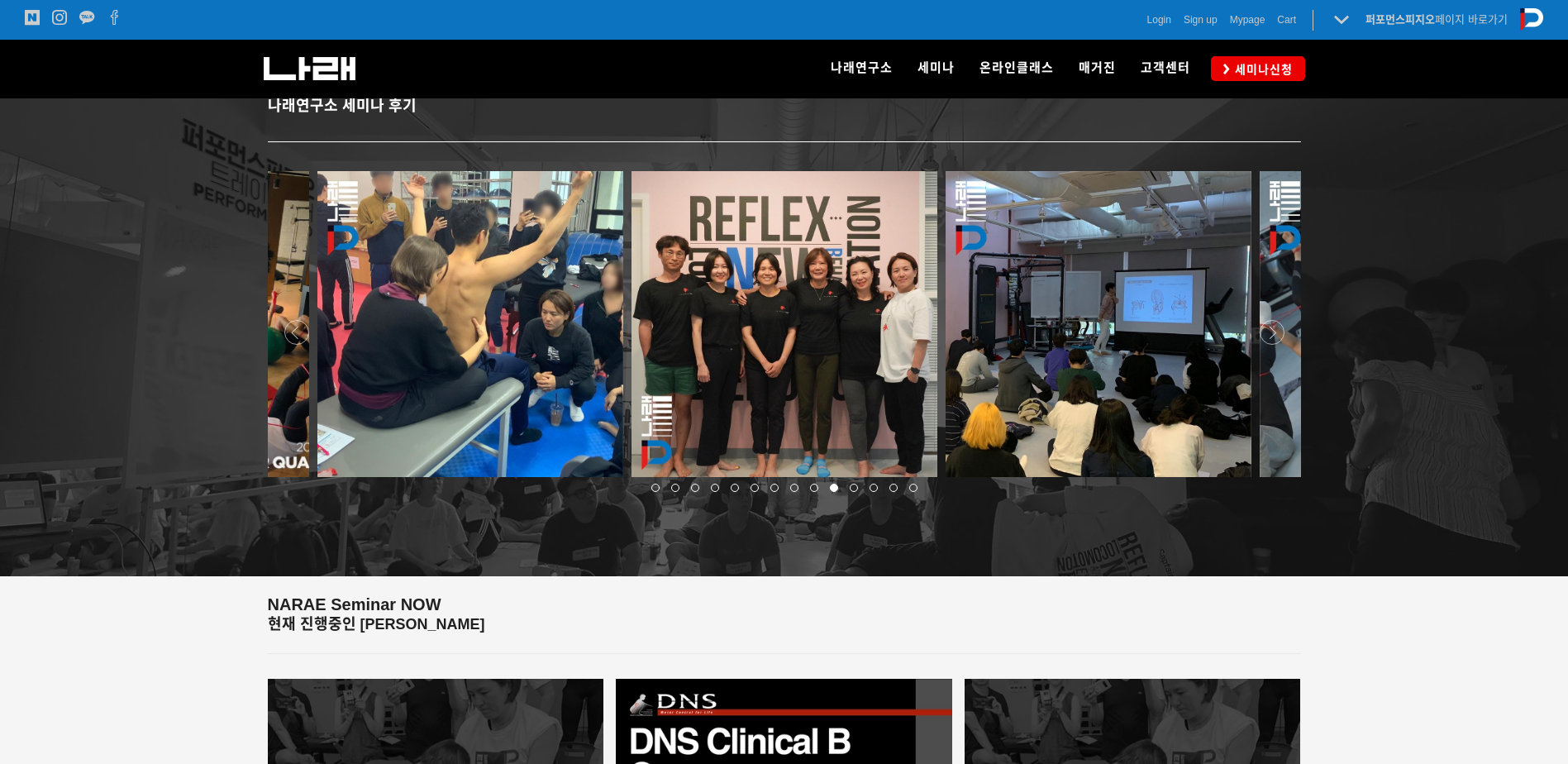
click at [1400, 236] on div at bounding box center [784, 287] width 1568 height 576
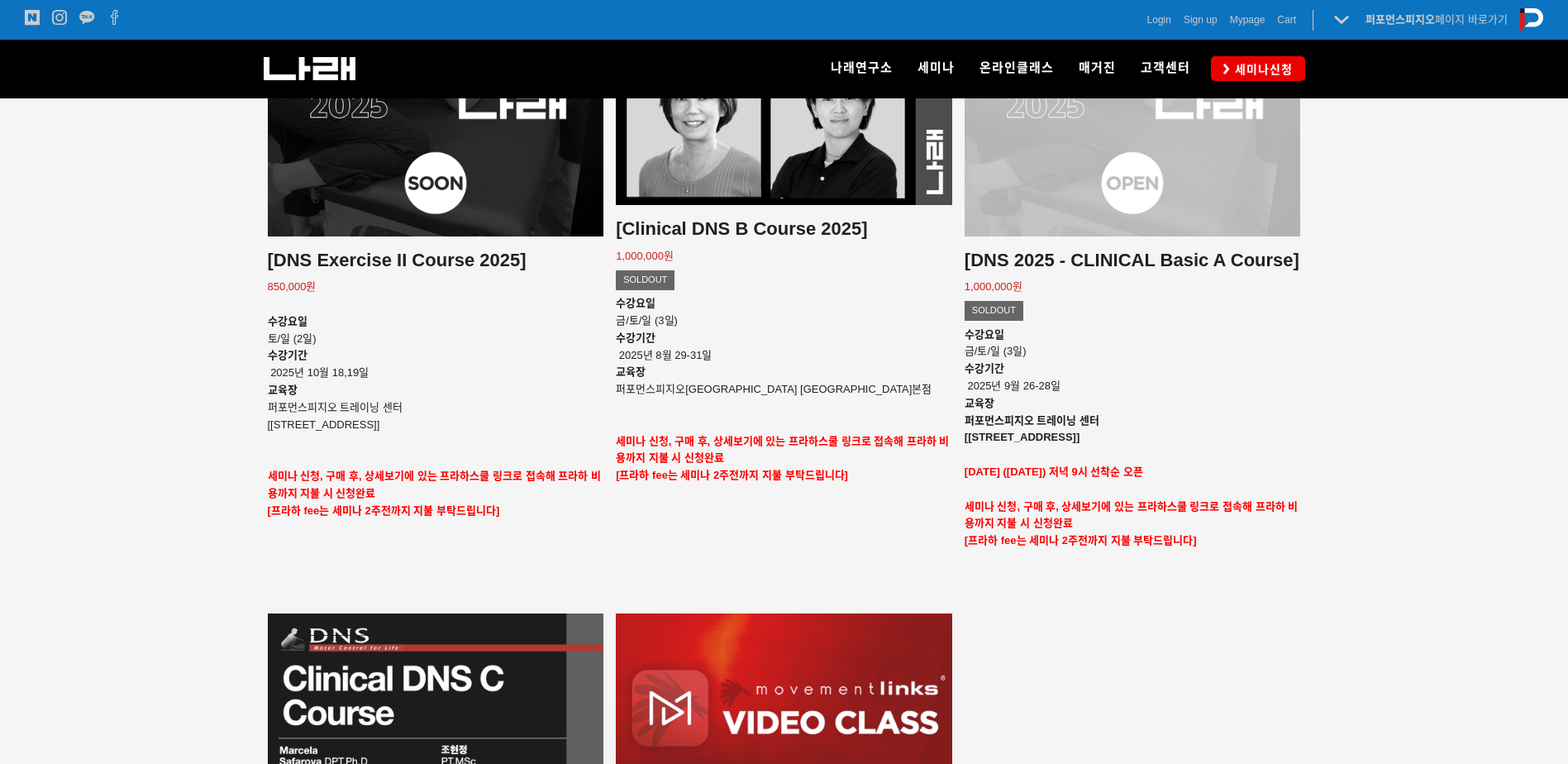
scroll to position [2231, 0]
